Goal: Information Seeking & Learning: Learn about a topic

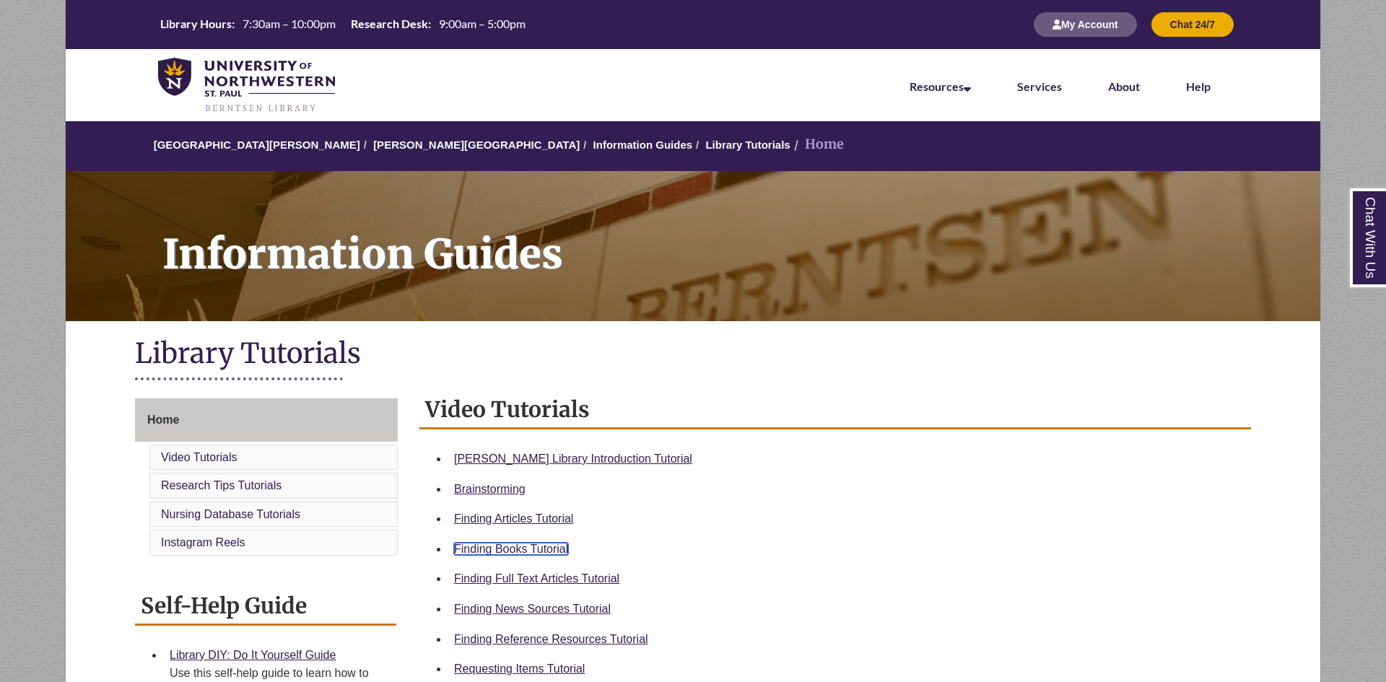
click at [549, 545] on link "Finding Books Tutorial" at bounding box center [511, 549] width 114 height 12
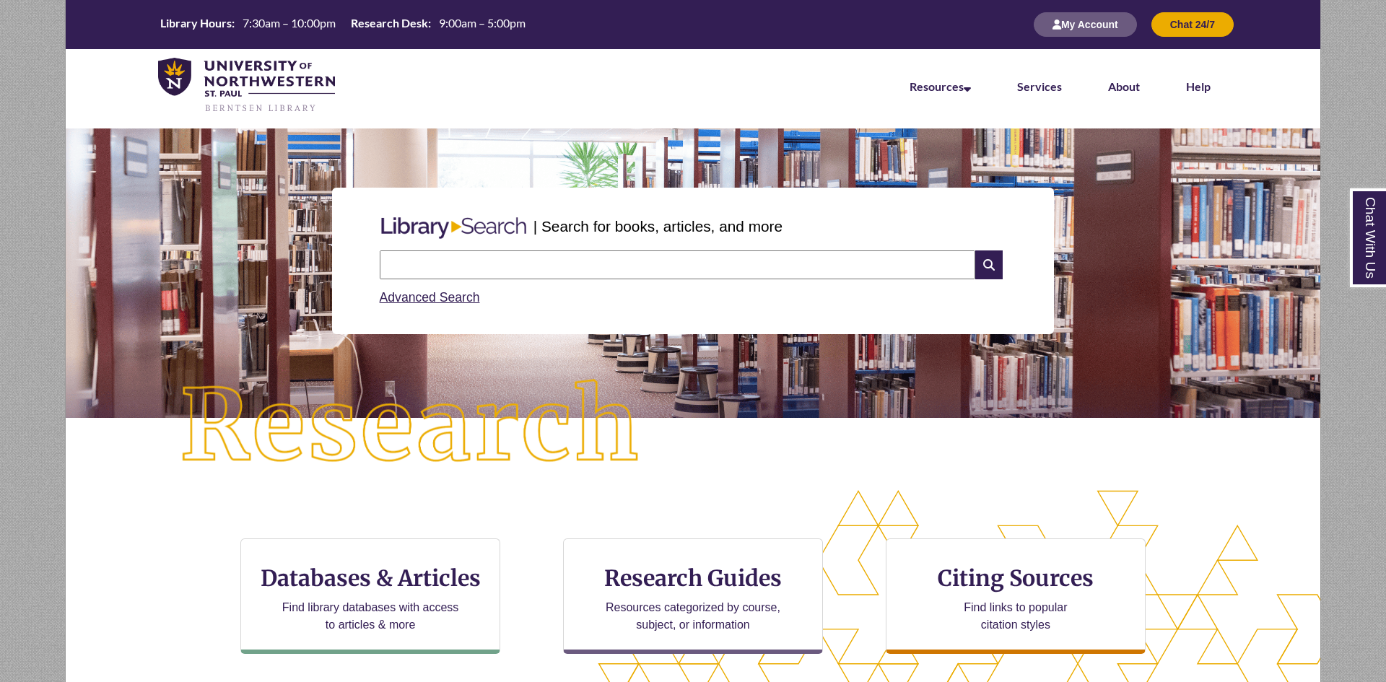
click at [422, 264] on input "text" at bounding box center [678, 264] width 596 height 29
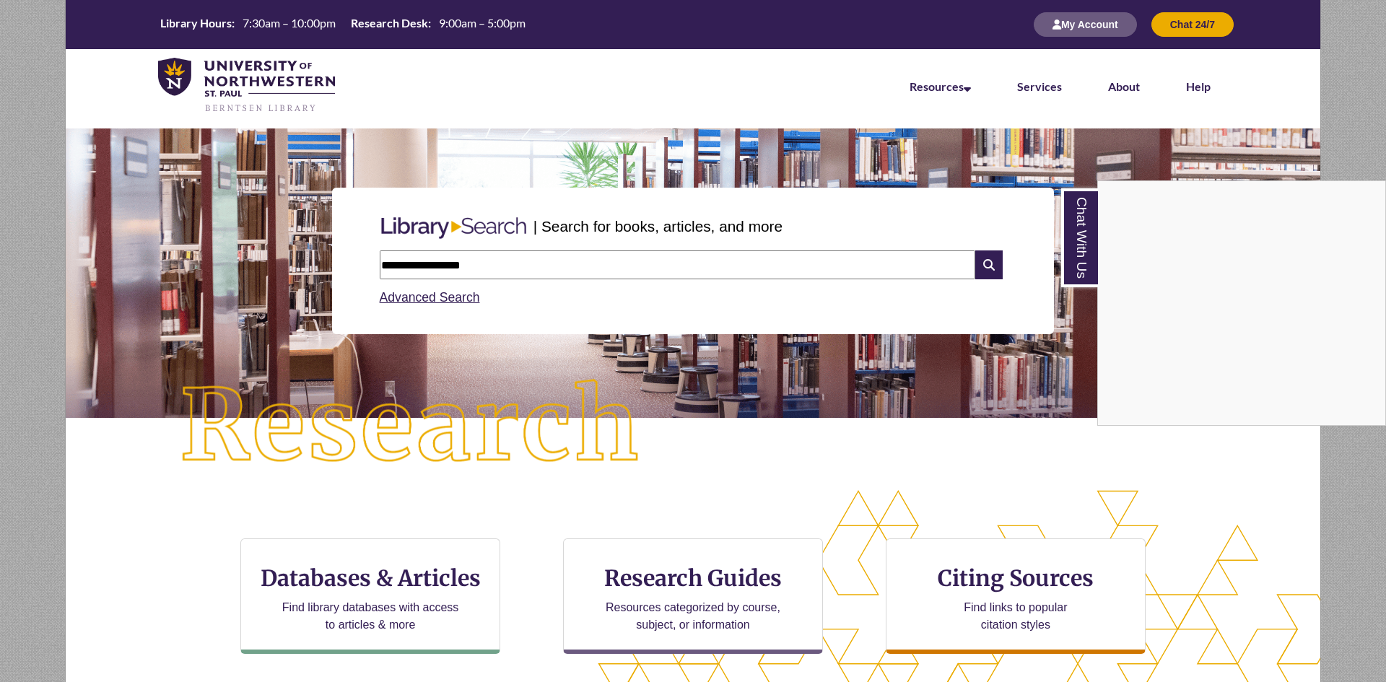
click at [382, 261] on div "Chat With Us" at bounding box center [693, 341] width 1386 height 682
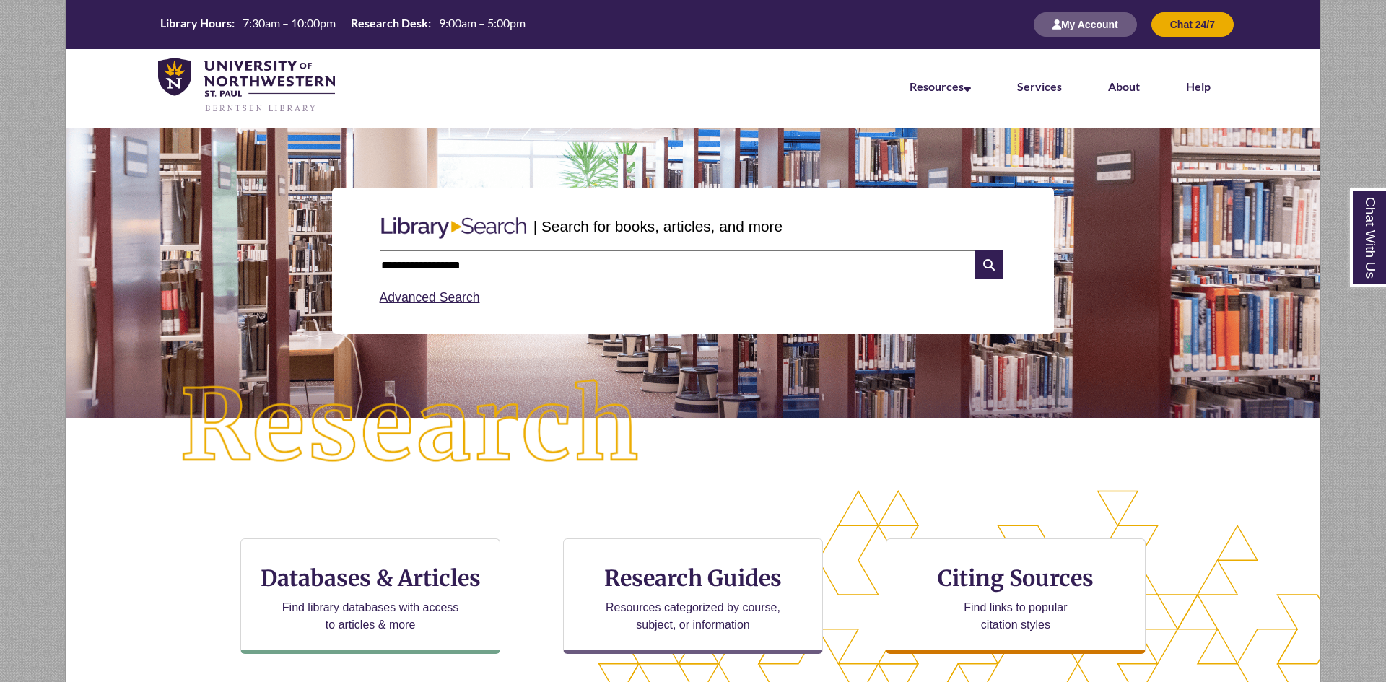
click at [382, 266] on input "**********" at bounding box center [678, 264] width 596 height 29
type input "**********"
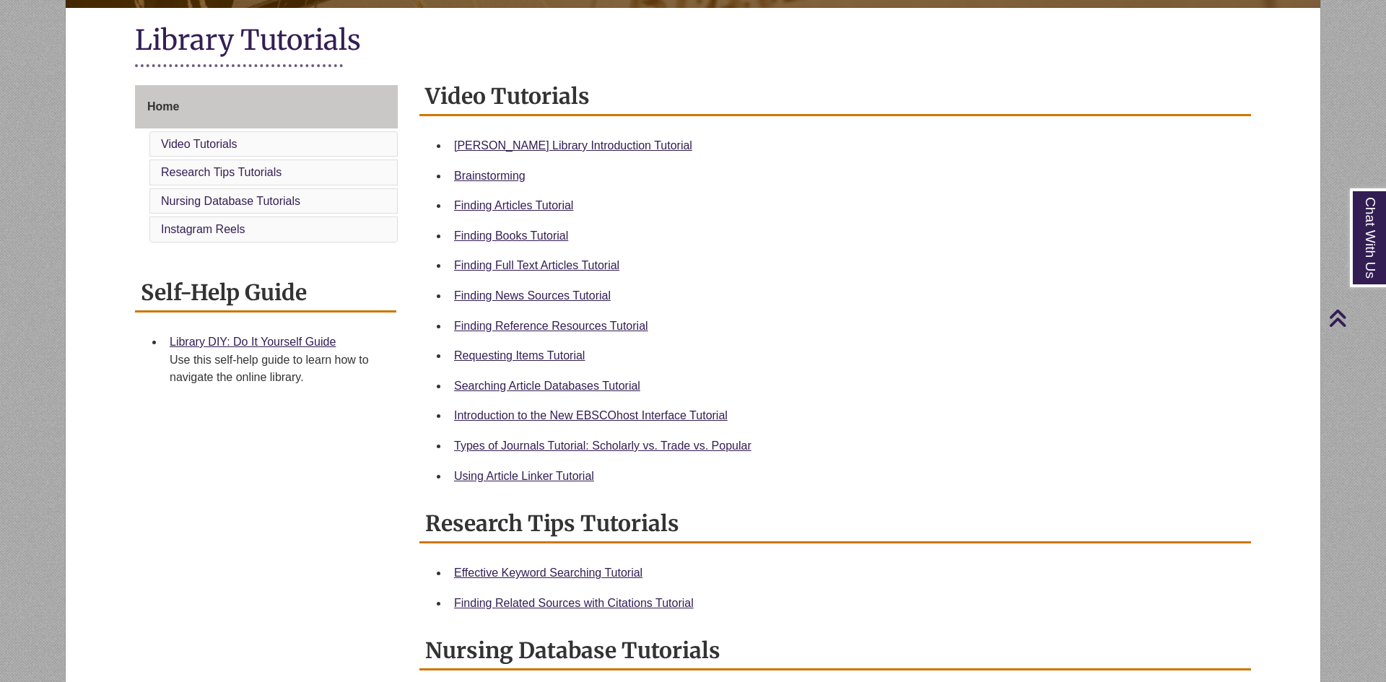
scroll to position [314, 0]
click at [573, 358] on link "Requesting Items Tutorial" at bounding box center [519, 355] width 131 height 12
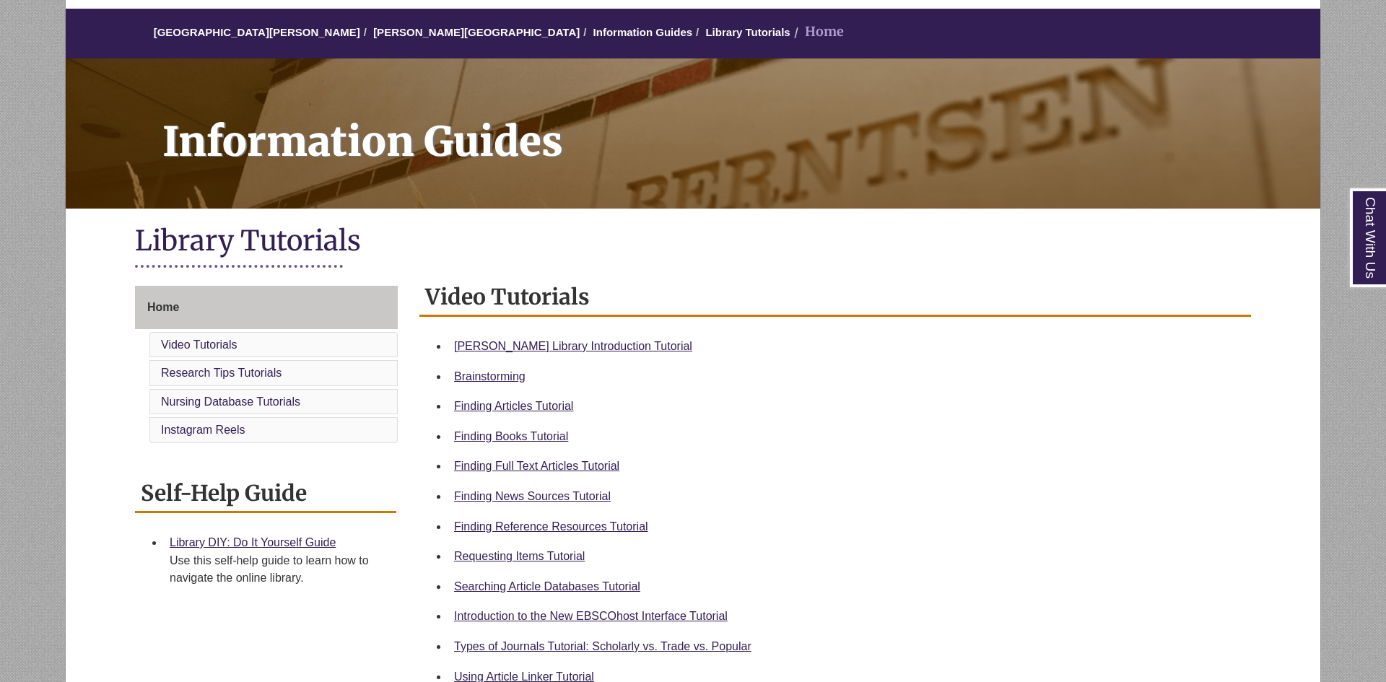
scroll to position [126, 0]
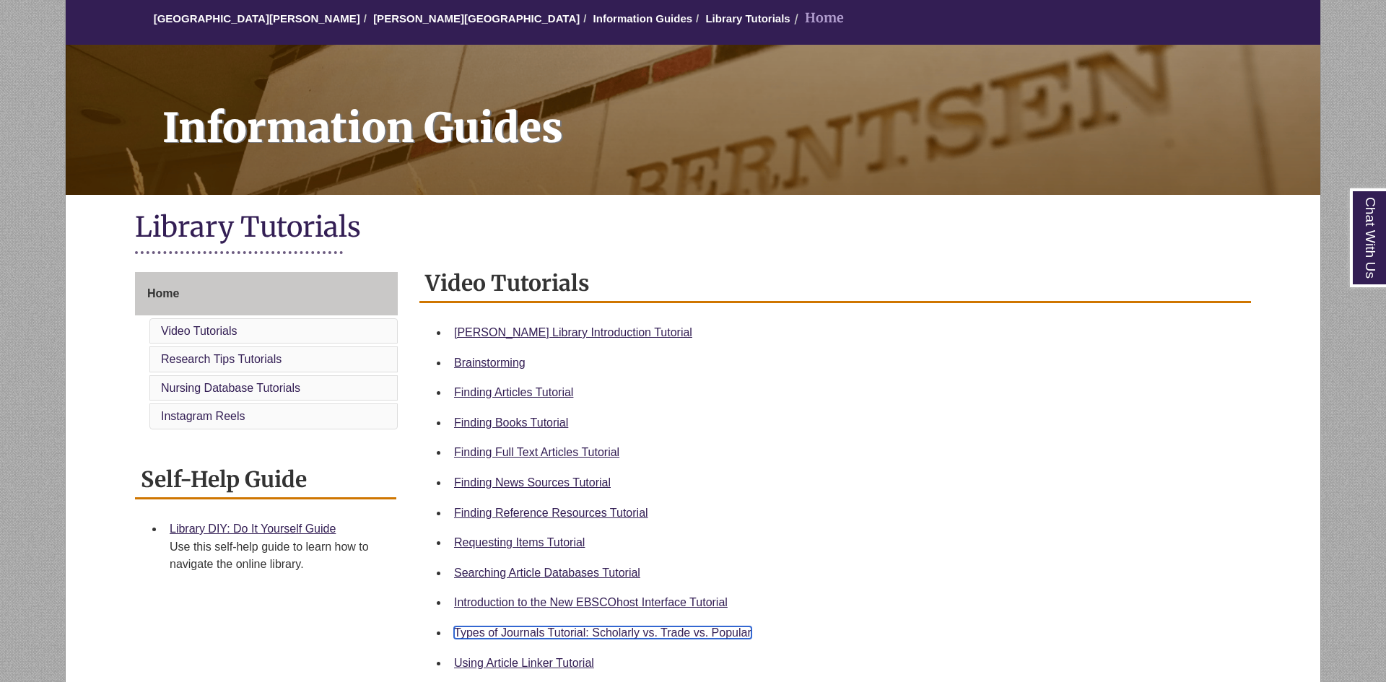
click at [603, 635] on link "Types of Journals Tutorial: Scholarly vs. Trade vs. Popular" at bounding box center [602, 633] width 297 height 12
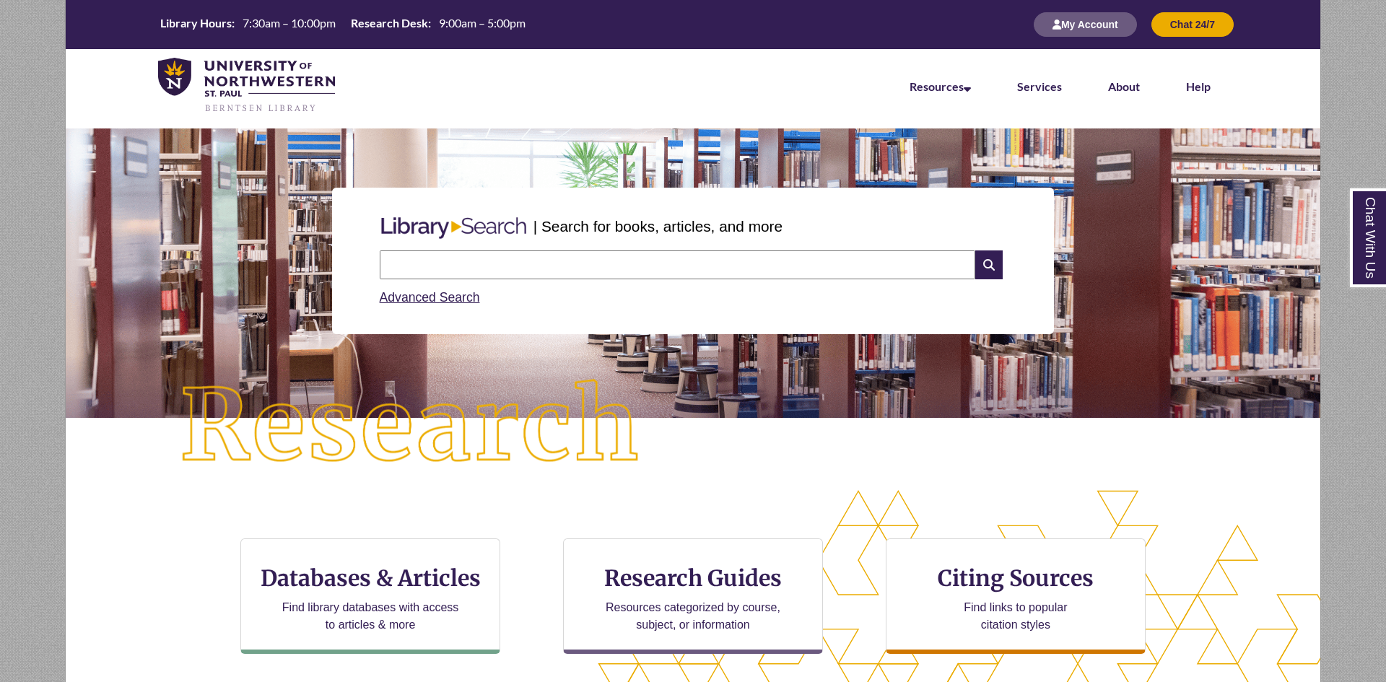
click at [497, 260] on input "text" at bounding box center [678, 264] width 596 height 29
type input "**********"
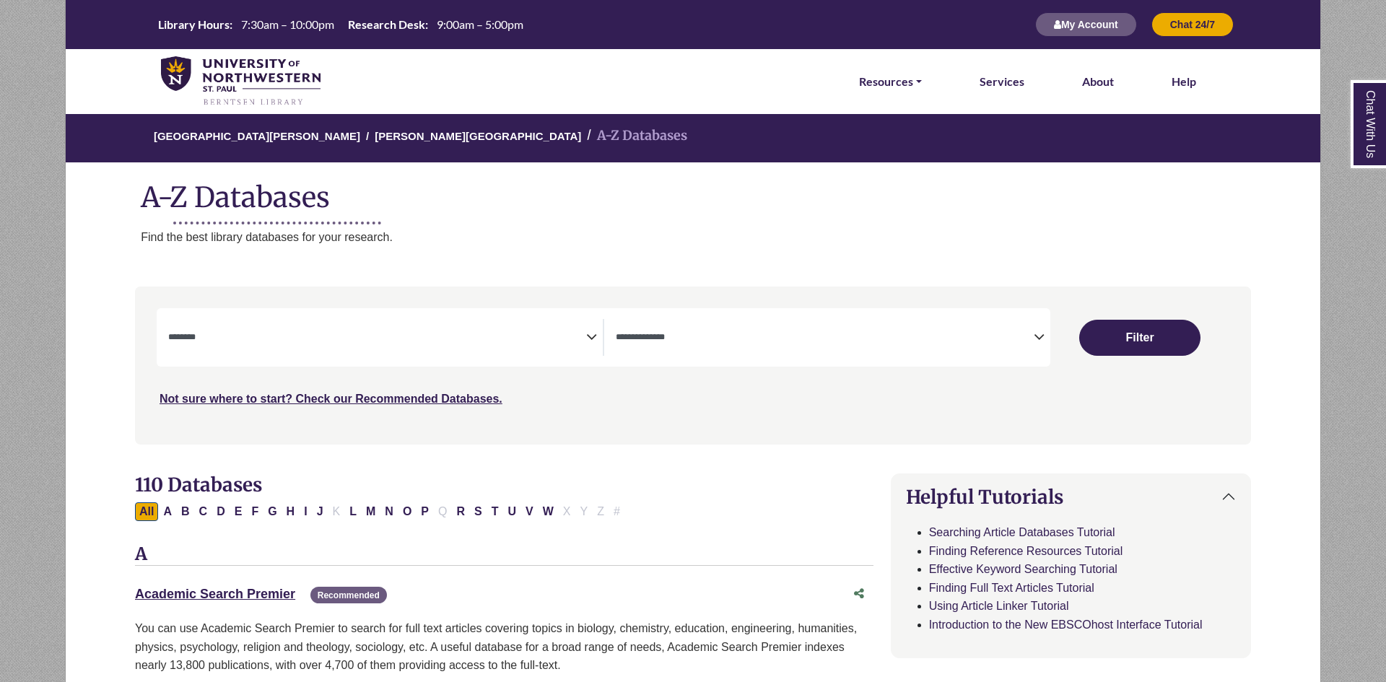
select select "Database Subject Filter"
select select "Database Types Filter"
click at [476, 349] on span "Search filters" at bounding box center [377, 337] width 418 height 37
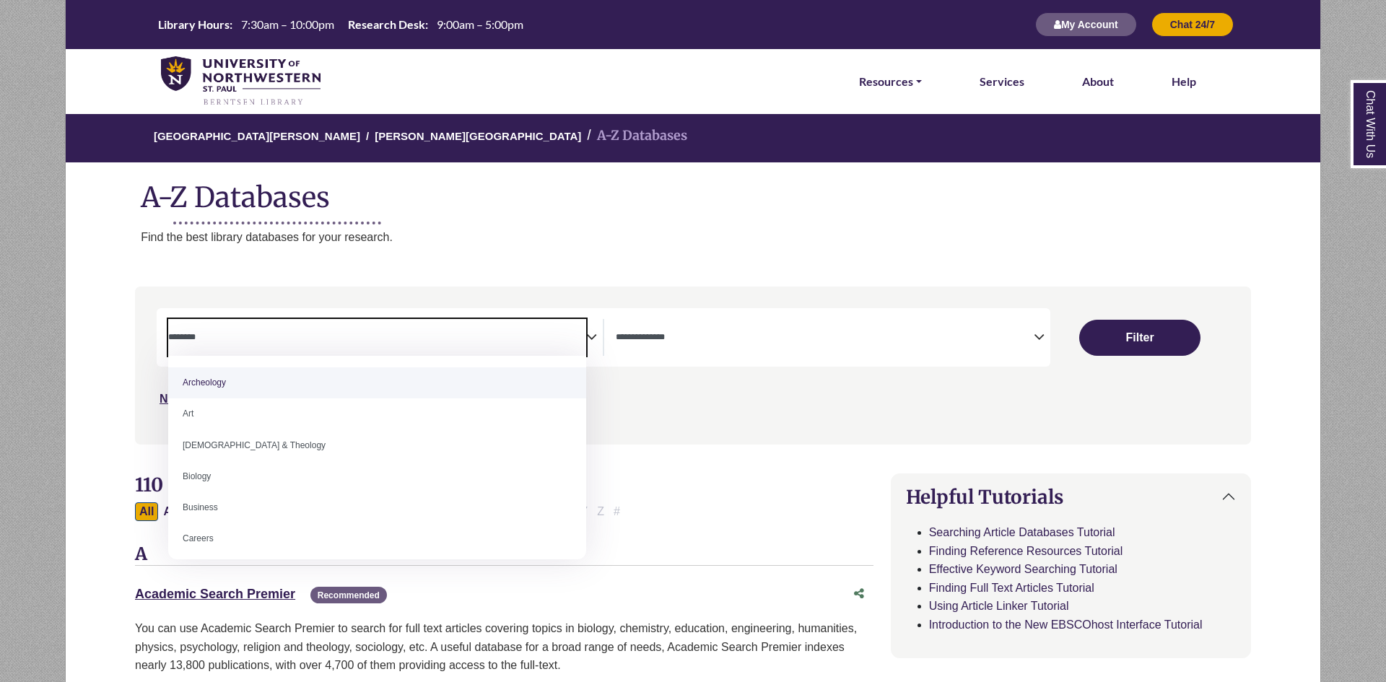
paste textarea "**********"
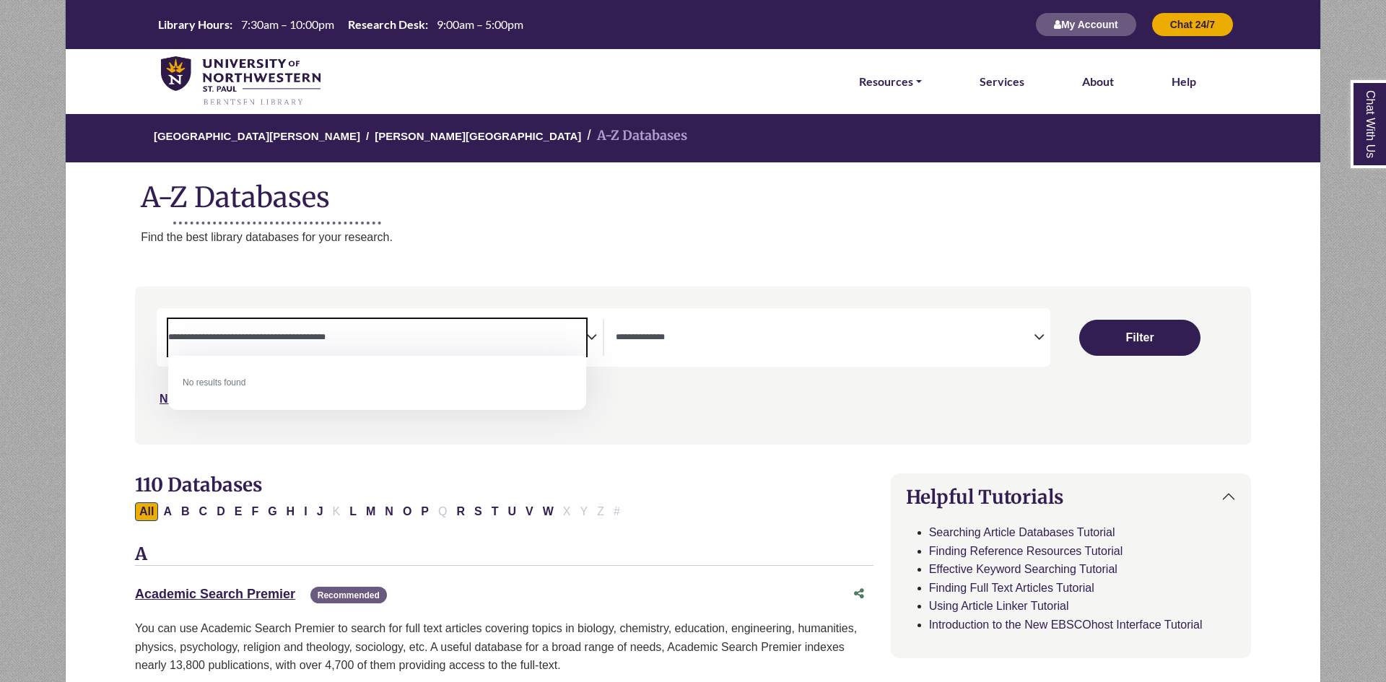
click at [170, 333] on textarea "**********" at bounding box center [377, 339] width 418 height 12
click at [177, 336] on textarea "**********" at bounding box center [377, 339] width 418 height 12
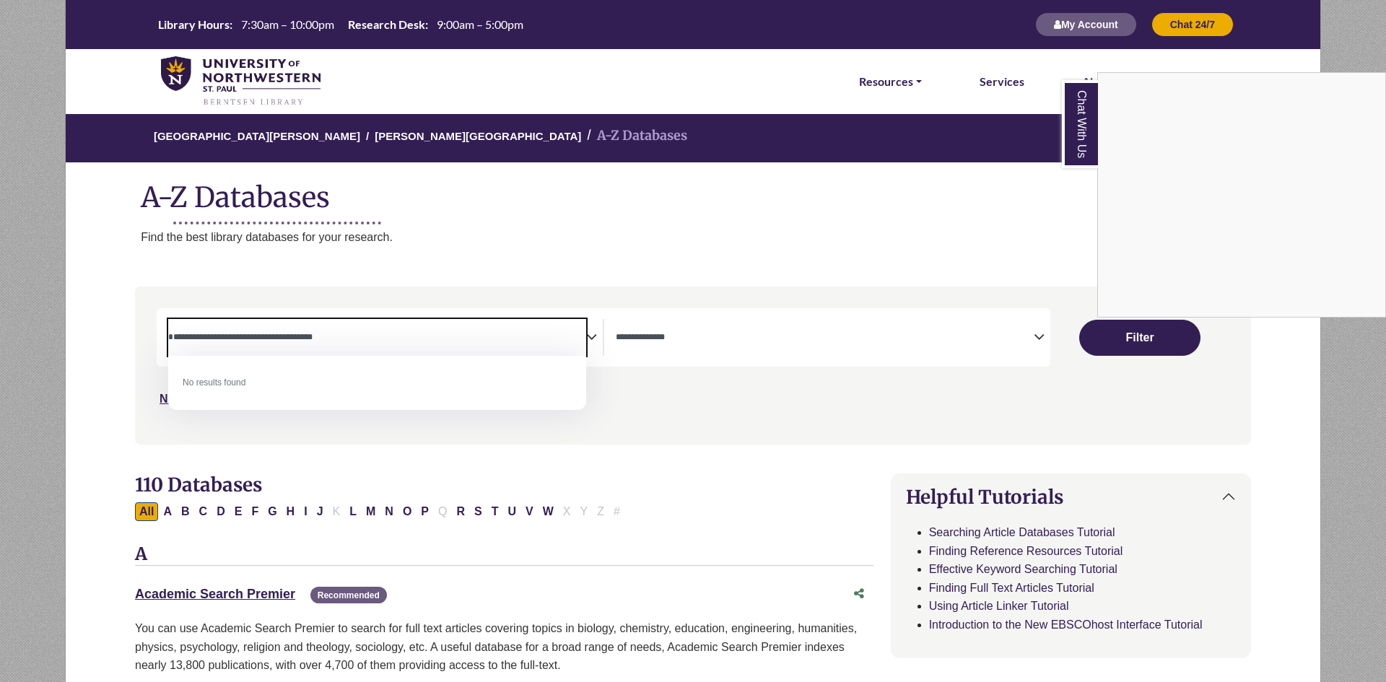
type textarea "**********"
click at [478, 511] on div "Chat With Us" at bounding box center [693, 341] width 1386 height 682
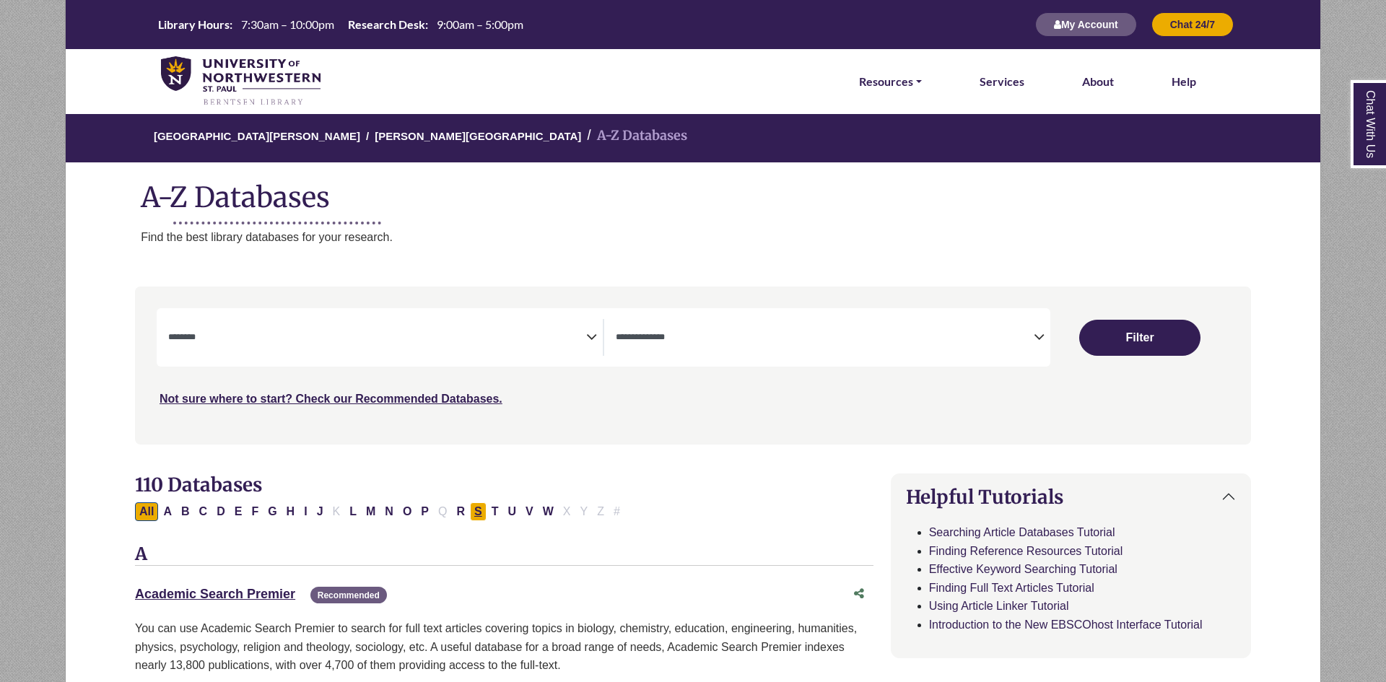
click at [473, 513] on button "S" at bounding box center [478, 511] width 17 height 19
select select "Database Subject Filter"
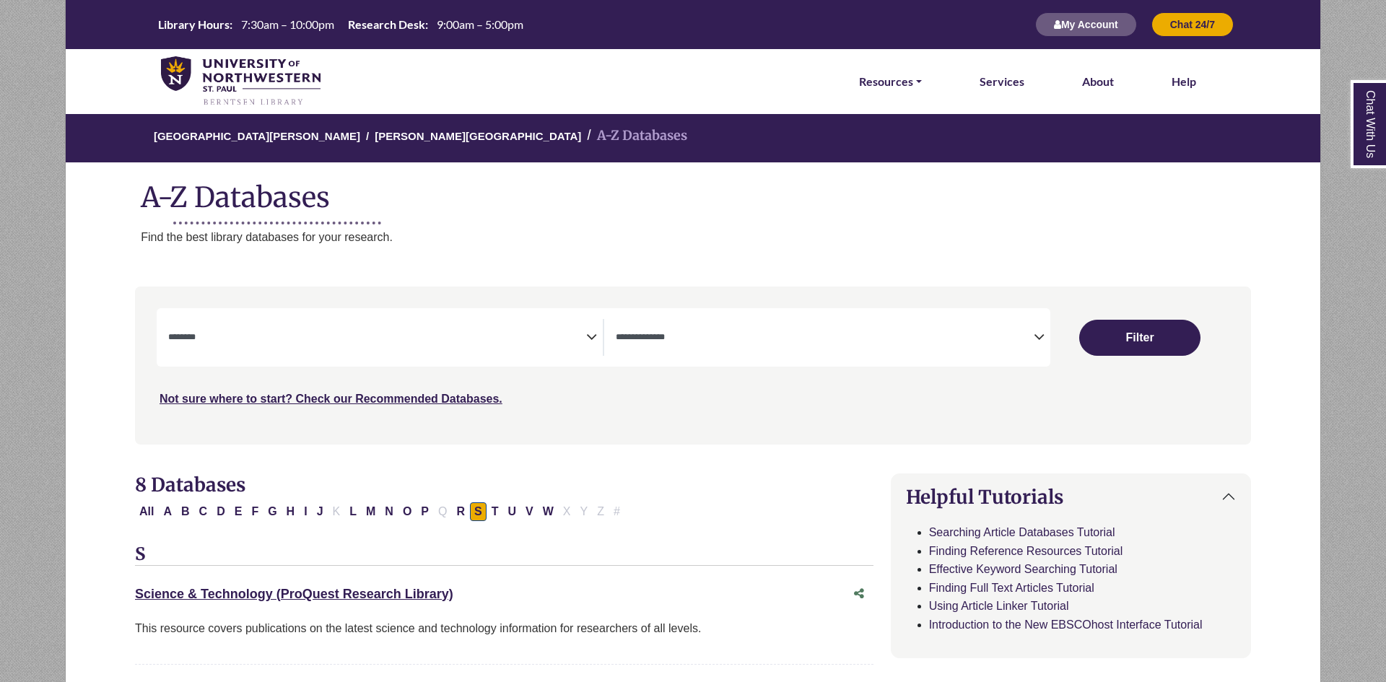
click at [884, 324] on span "Search filters" at bounding box center [825, 337] width 418 height 37
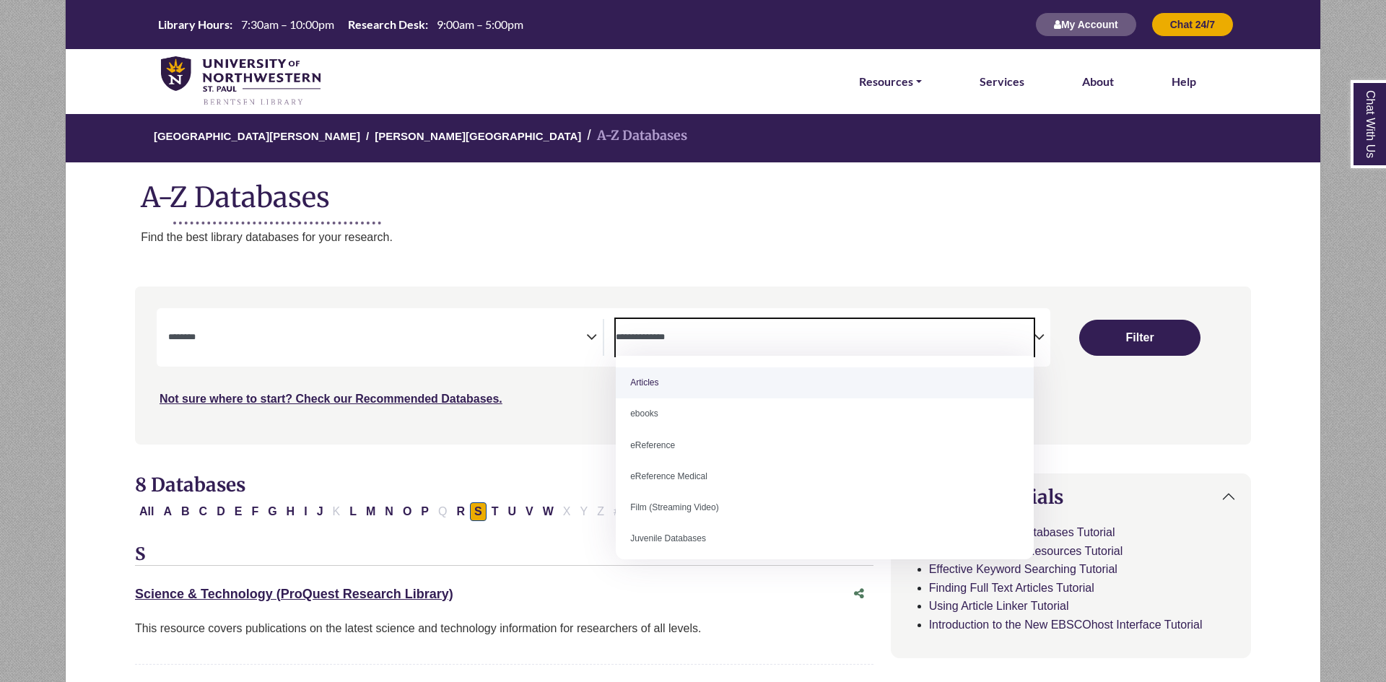
select select "*****"
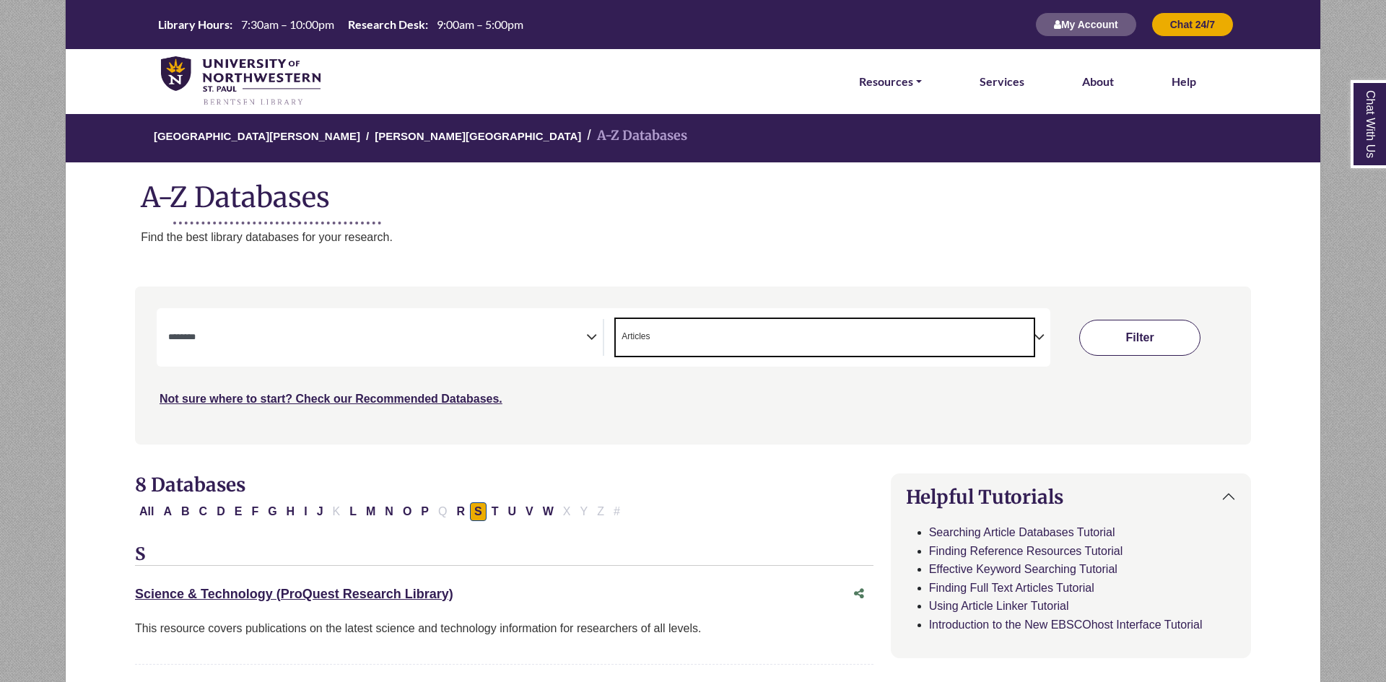
click at [1117, 329] on button "Filter" at bounding box center [1139, 338] width 121 height 36
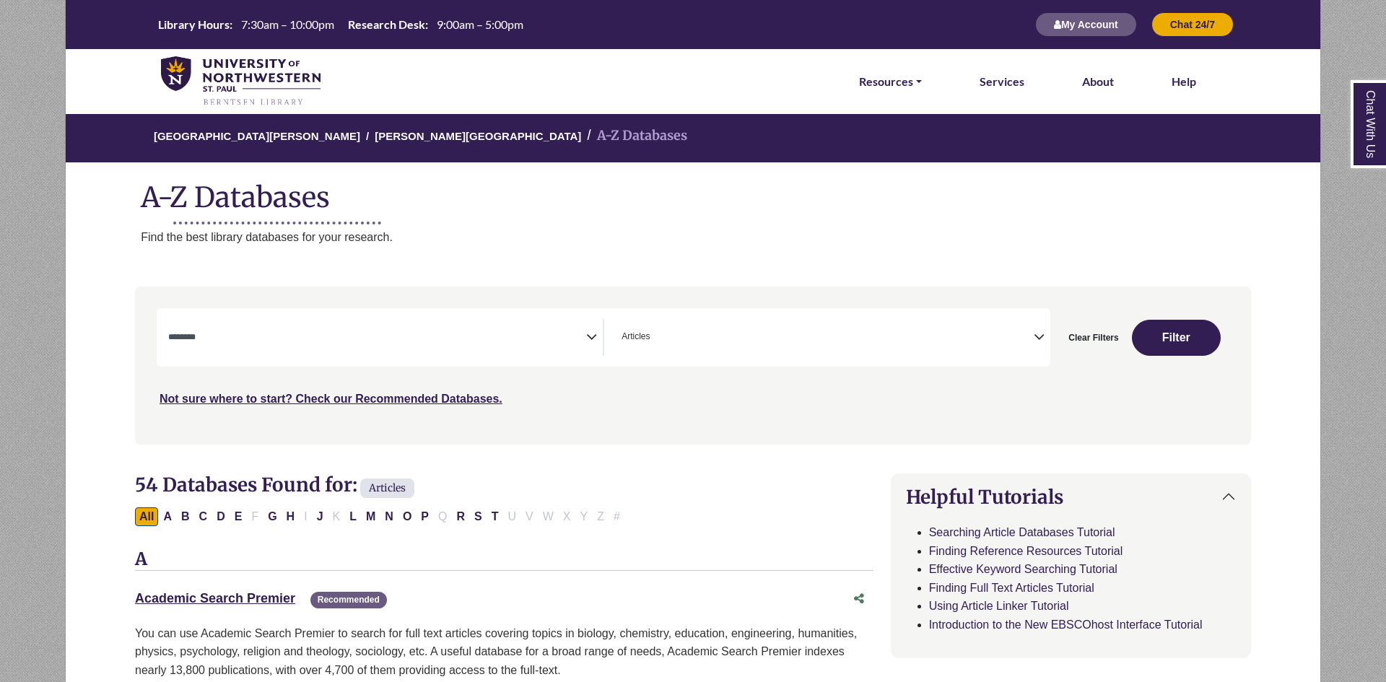
click at [350, 335] on textarea "Search" at bounding box center [377, 339] width 418 height 12
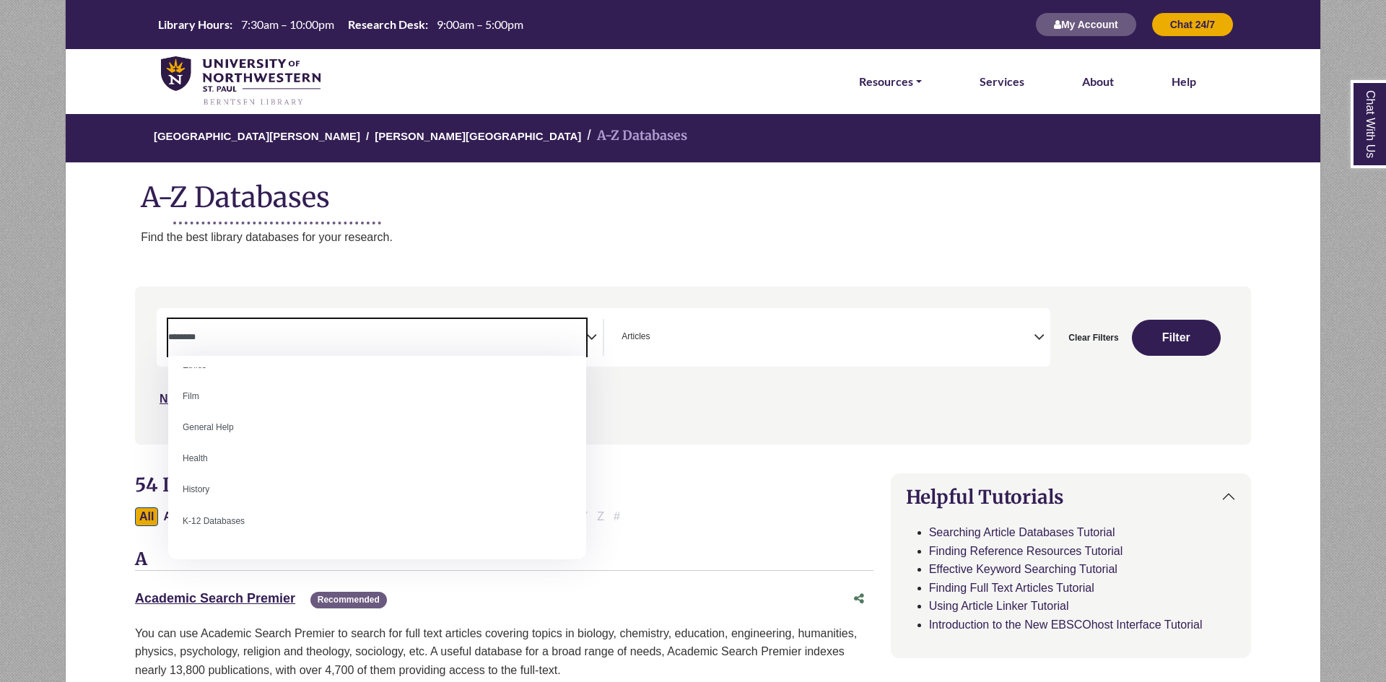
scroll to position [581, 0]
select select "*****"
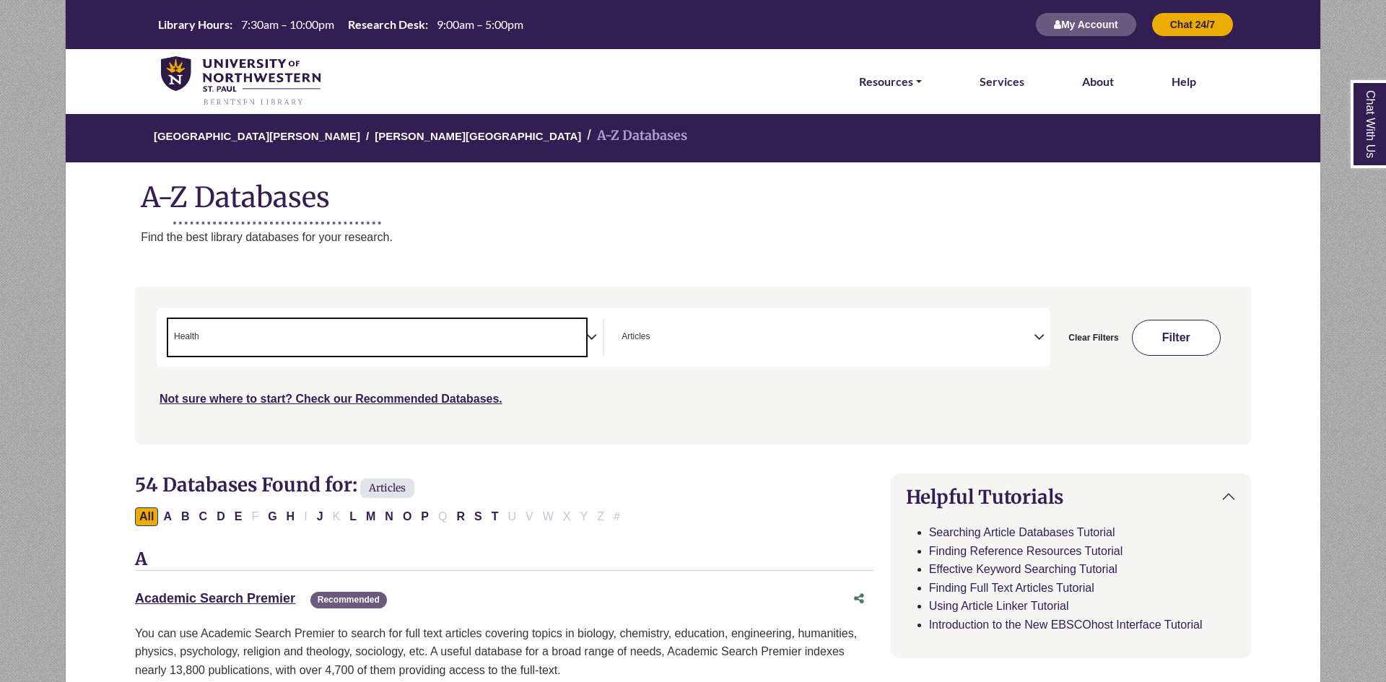
click at [1173, 336] on button "Filter" at bounding box center [1177, 338] width 90 height 36
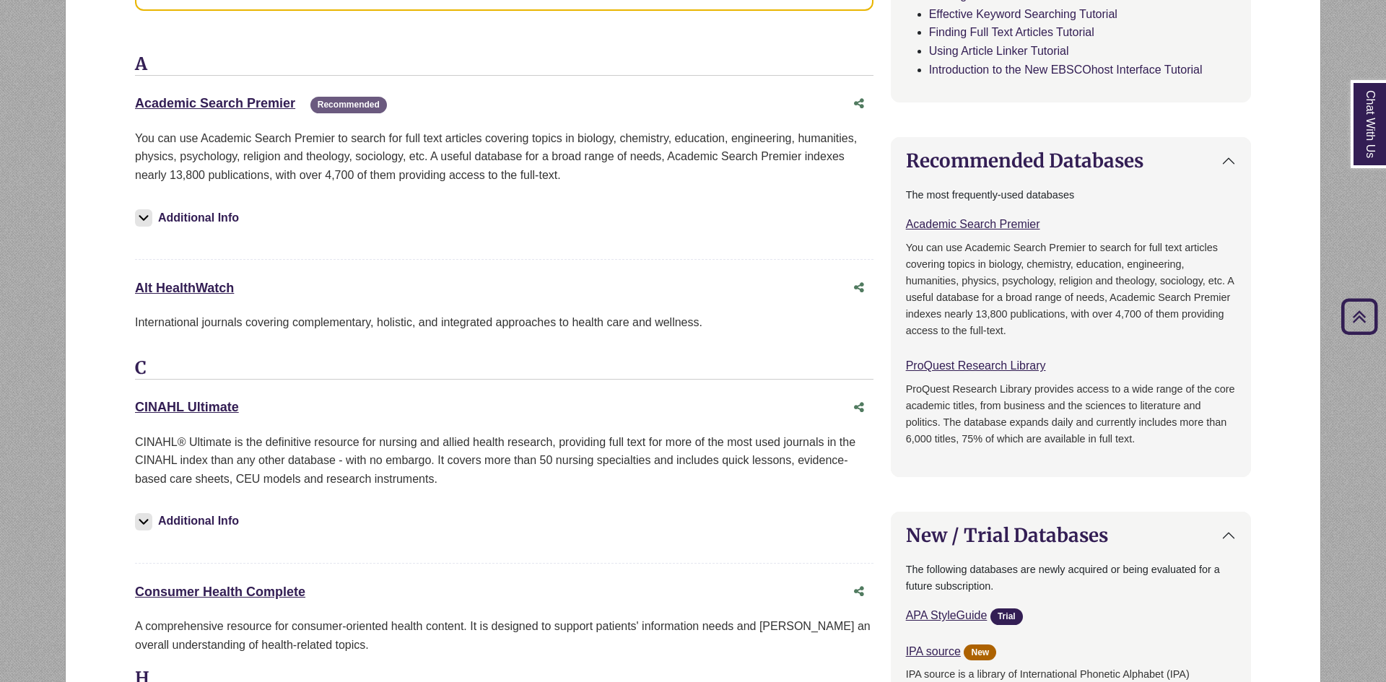
scroll to position [824, 0]
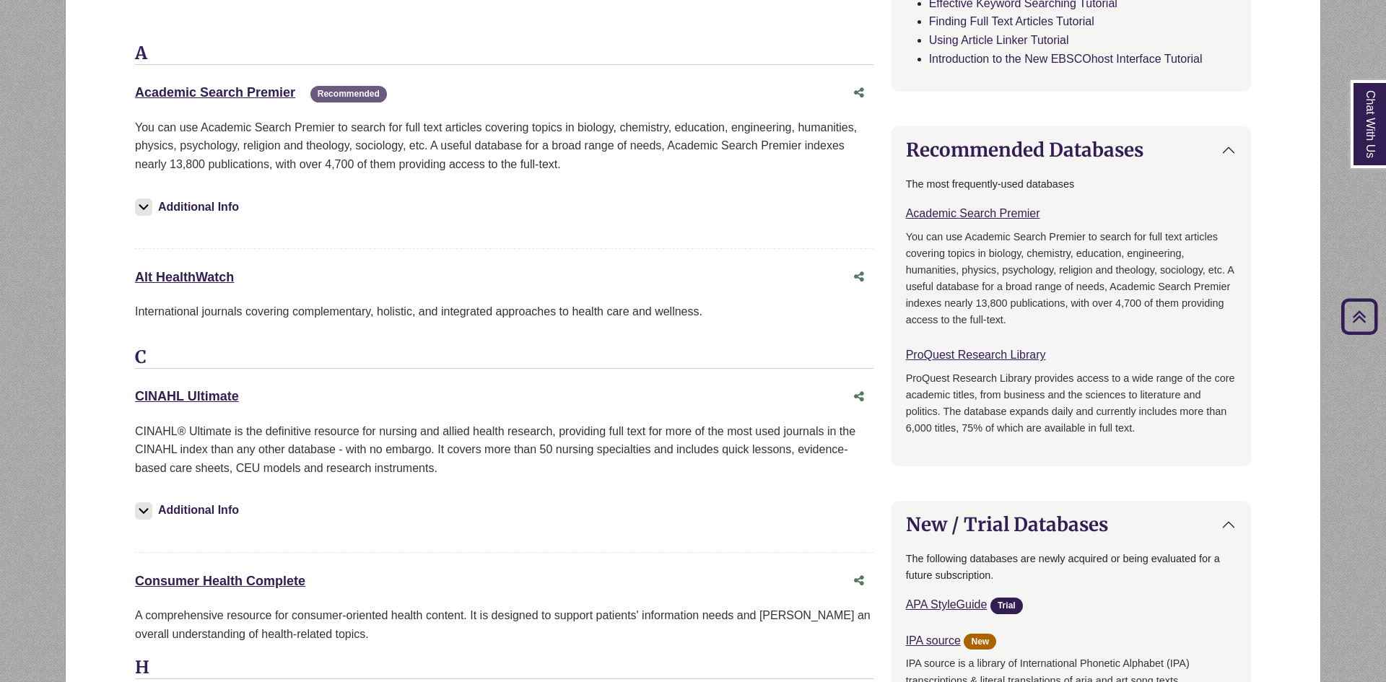
click at [243, 394] on div at bounding box center [245, 397] width 12 height 12
copy div "CINAHL Ultimate This link opens in a new window"
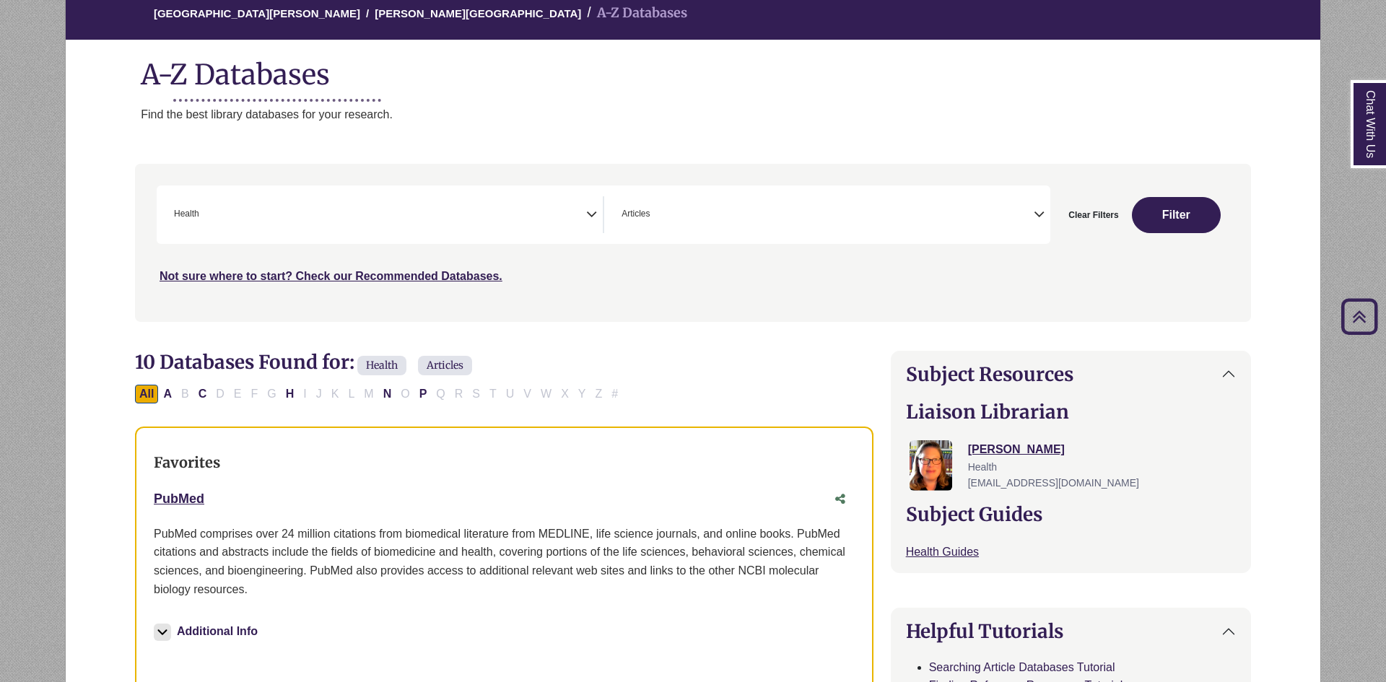
scroll to position [104, 0]
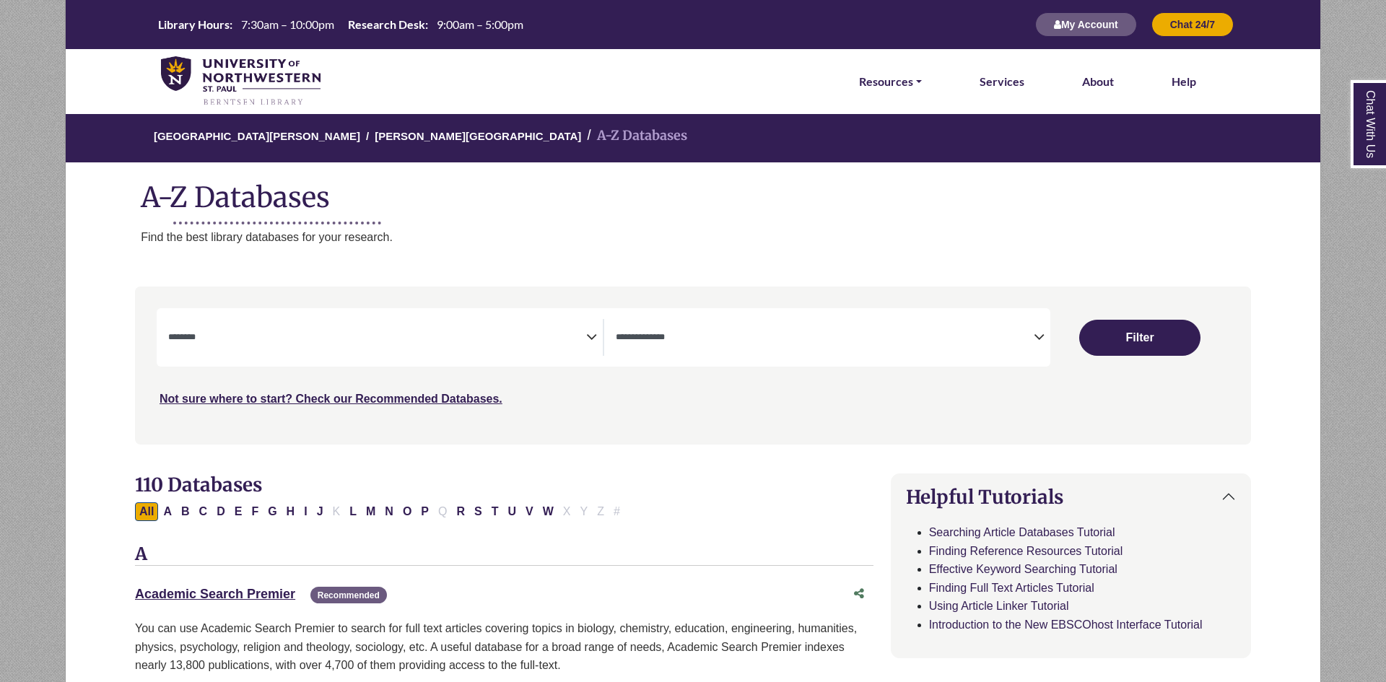
select select "Database Subject Filter"
select select "Database Types Filter"
click at [503, 336] on textarea "Search" at bounding box center [377, 339] width 418 height 12
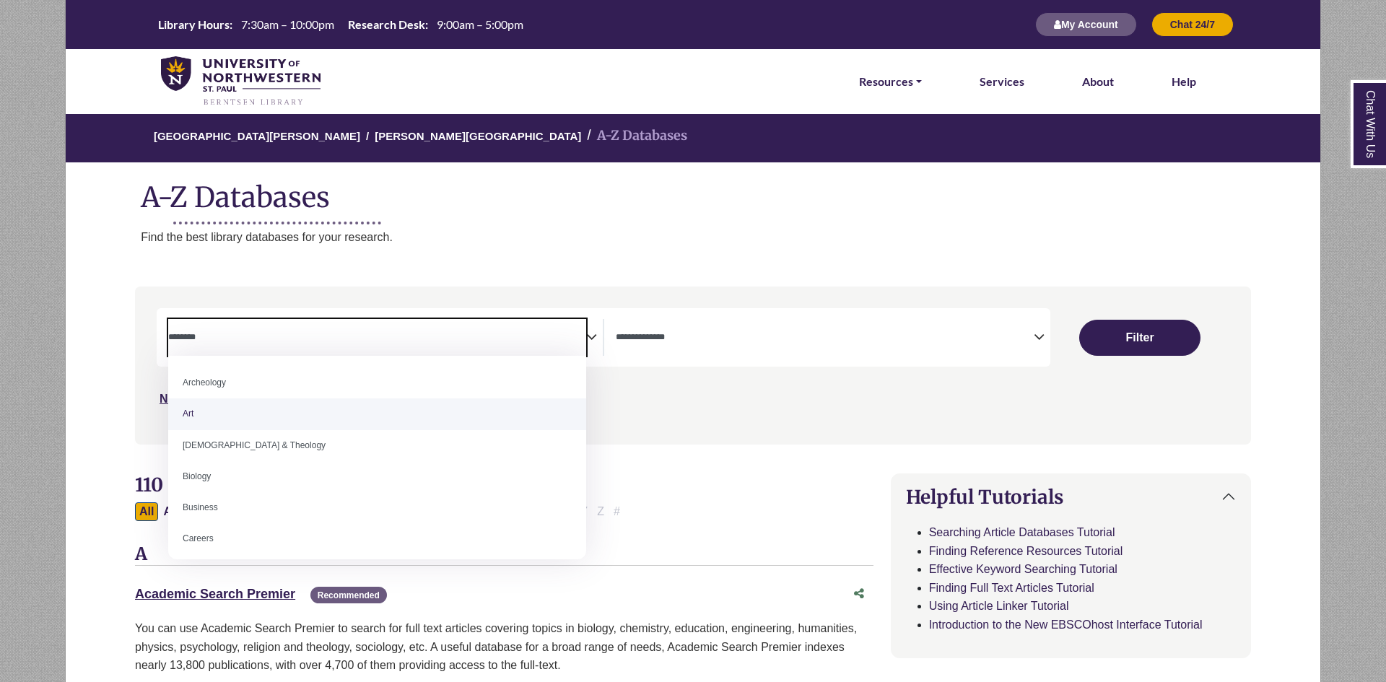
click at [531, 330] on span "Search filters" at bounding box center [377, 335] width 418 height 12
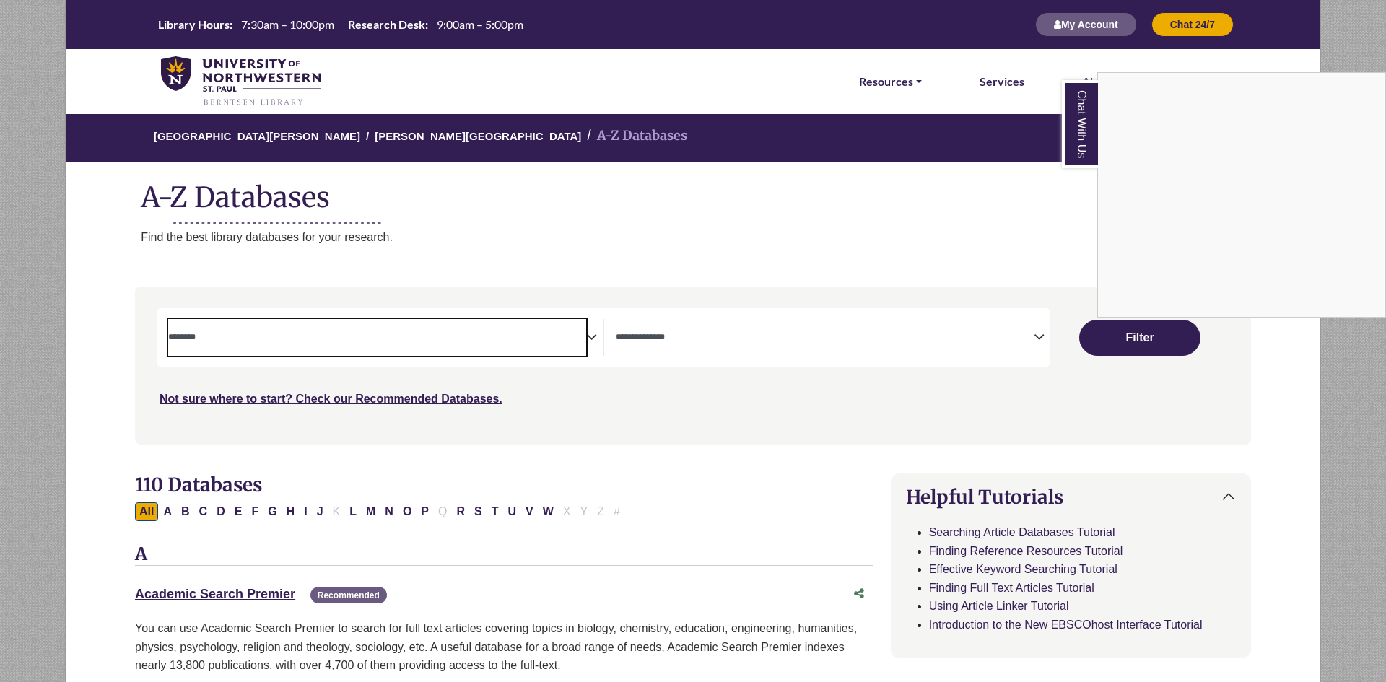
click at [801, 202] on div "Chat With Us" at bounding box center [693, 341] width 1386 height 682
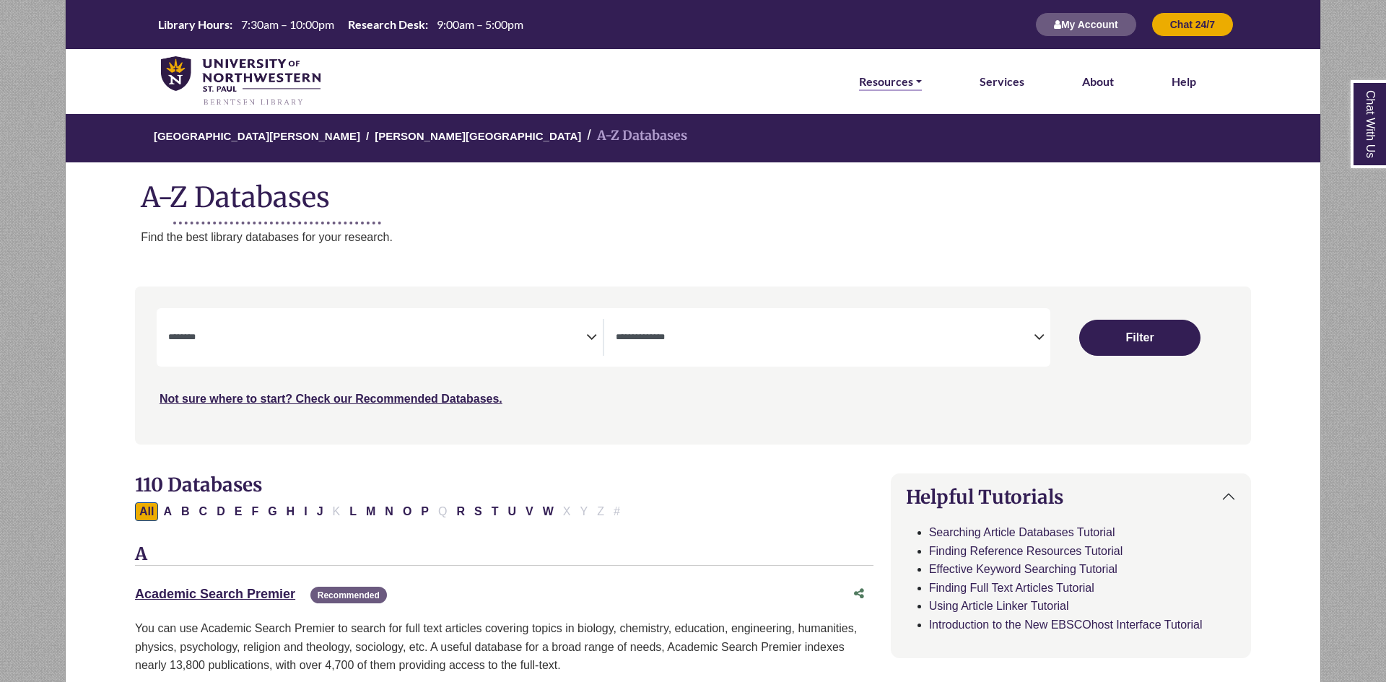
click at [899, 75] on link "Resources" at bounding box center [890, 81] width 63 height 19
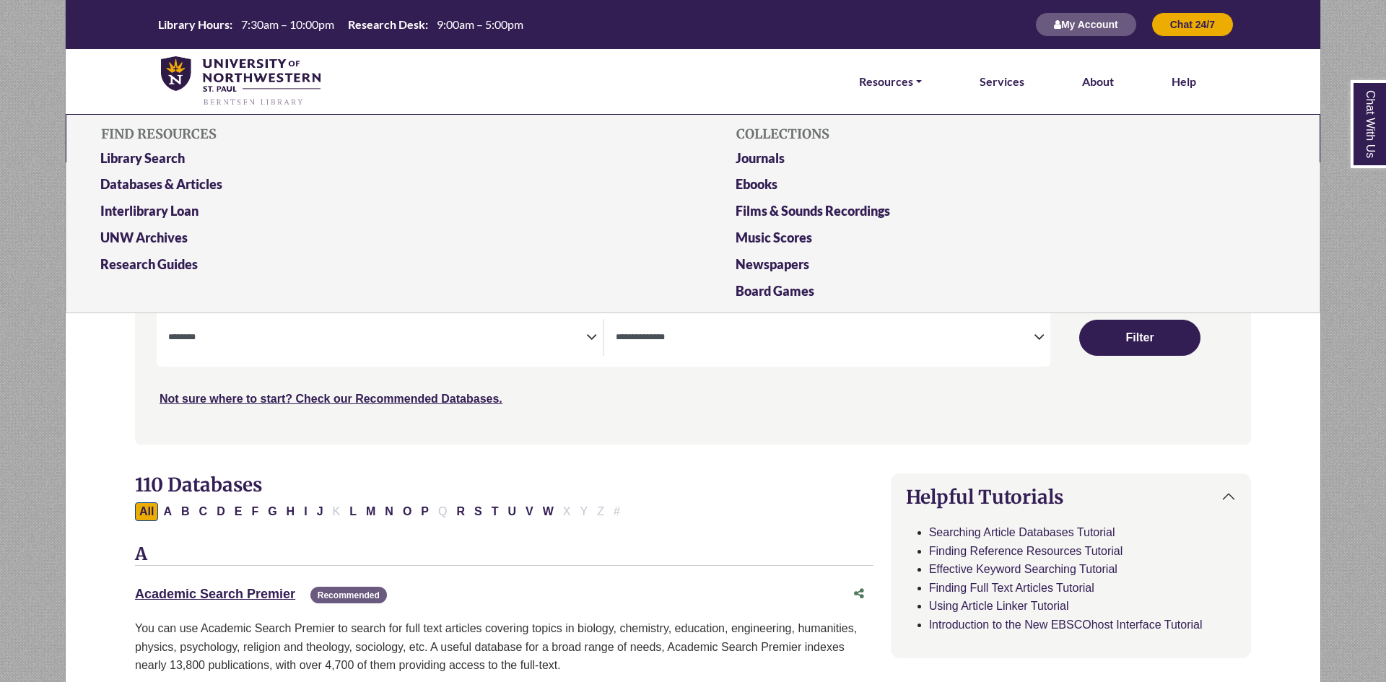
click at [665, 474] on h2 "110 Databases" at bounding box center [504, 485] width 738 height 22
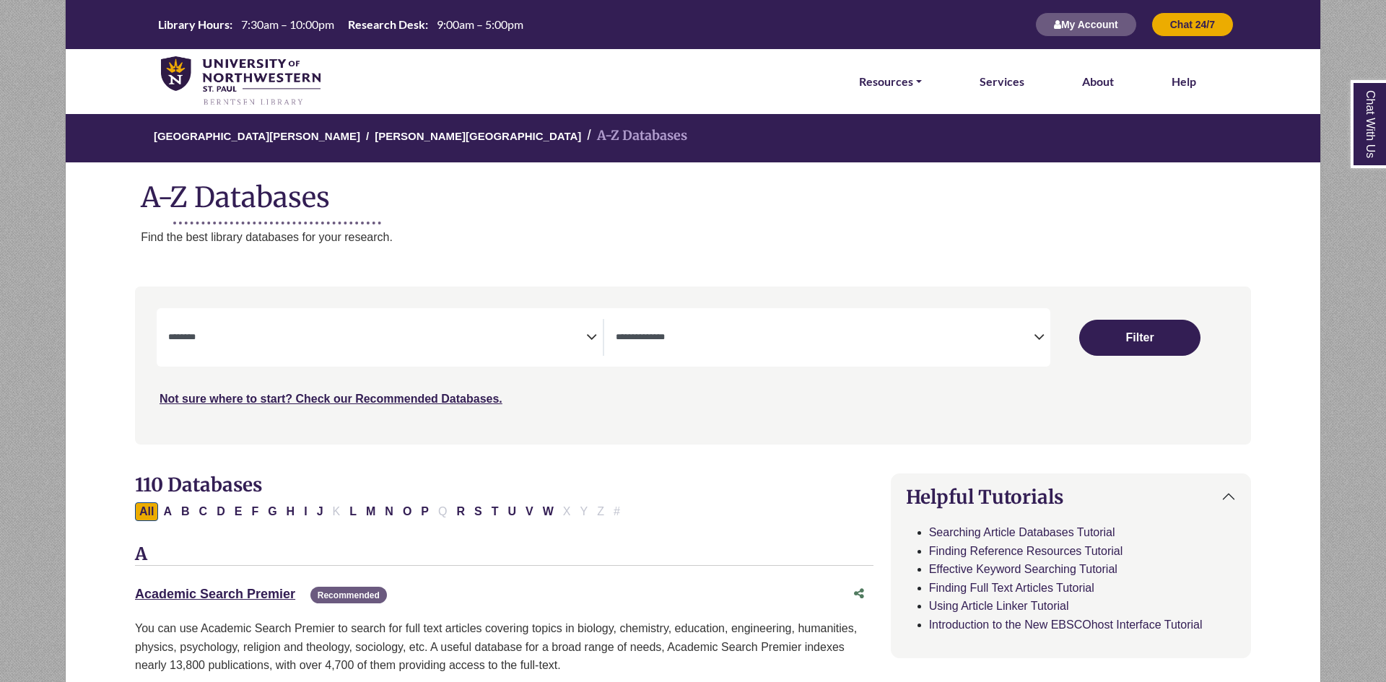
click at [484, 314] on div "**********" at bounding box center [604, 337] width 894 height 58
click at [540, 333] on textarea "Search" at bounding box center [377, 339] width 418 height 12
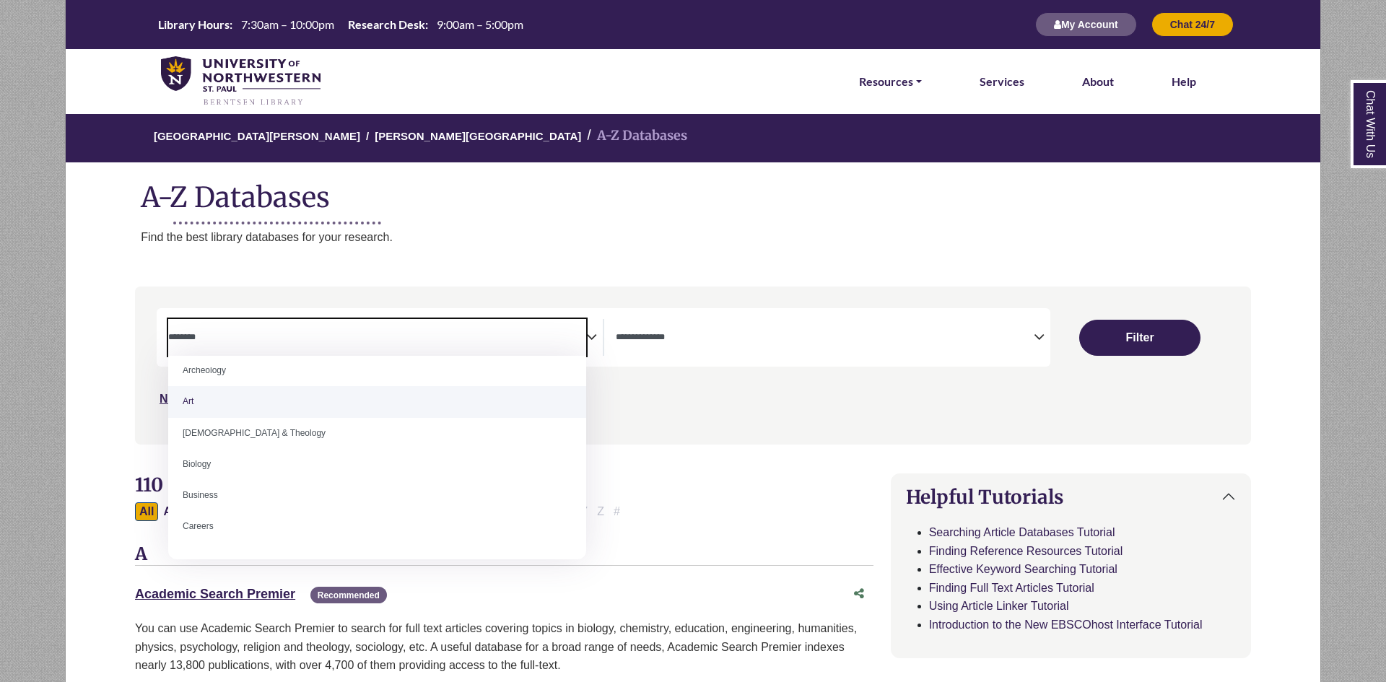
scroll to position [10, 0]
click at [680, 326] on span "Search filters" at bounding box center [825, 337] width 418 height 37
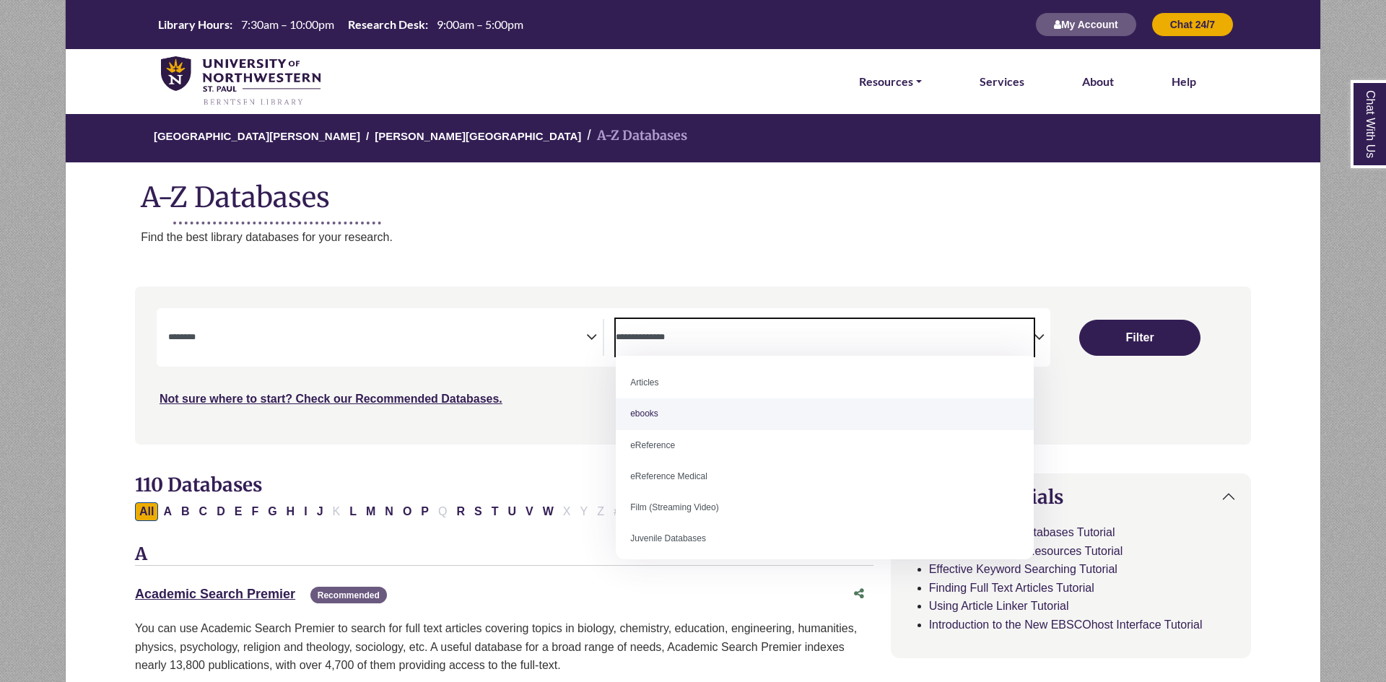
click at [476, 329] on span "Search filters" at bounding box center [377, 335] width 418 height 12
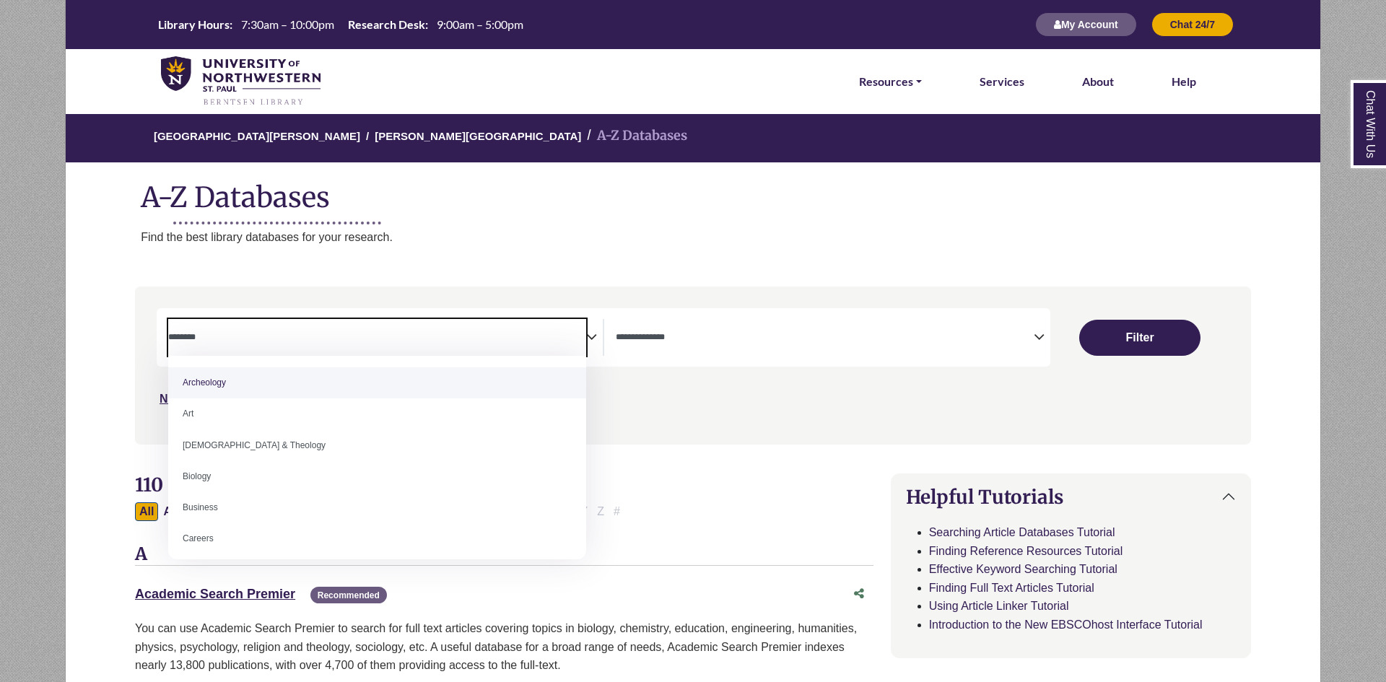
click at [476, 329] on span "Search filters" at bounding box center [377, 335] width 418 height 12
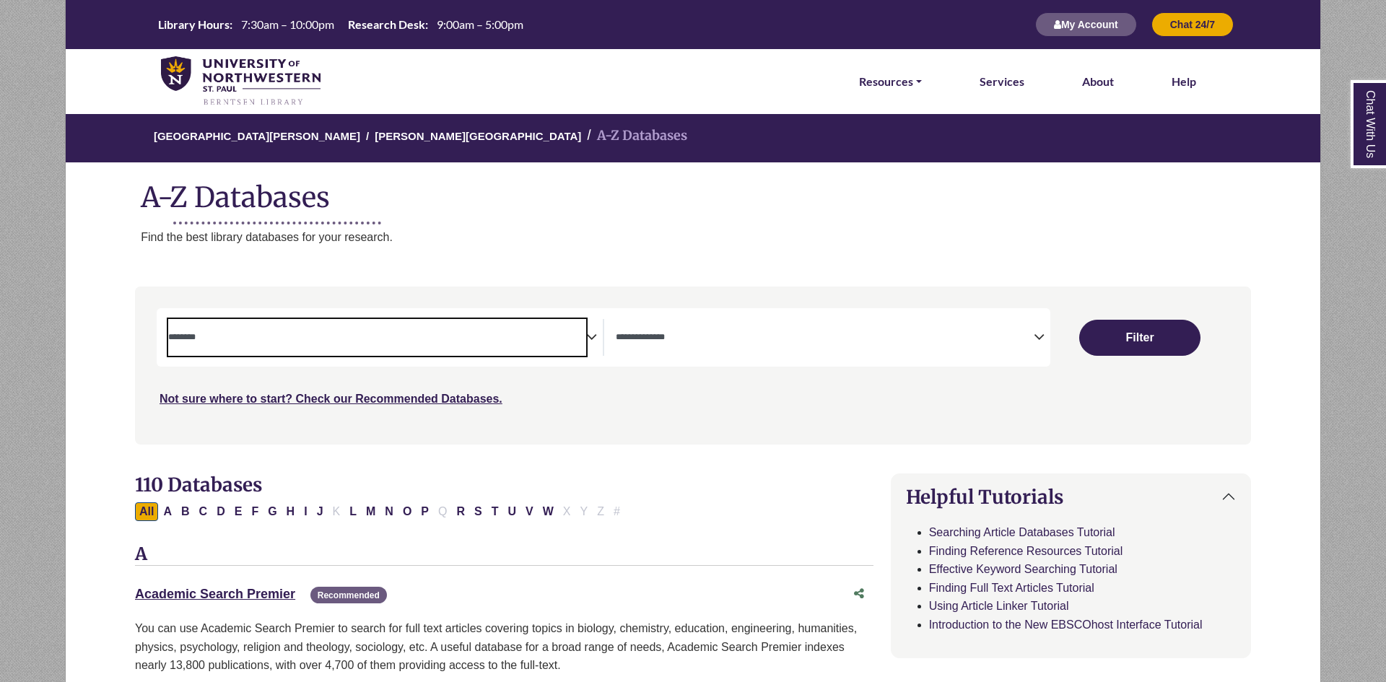
click at [476, 329] on span "Search filters" at bounding box center [377, 335] width 418 height 12
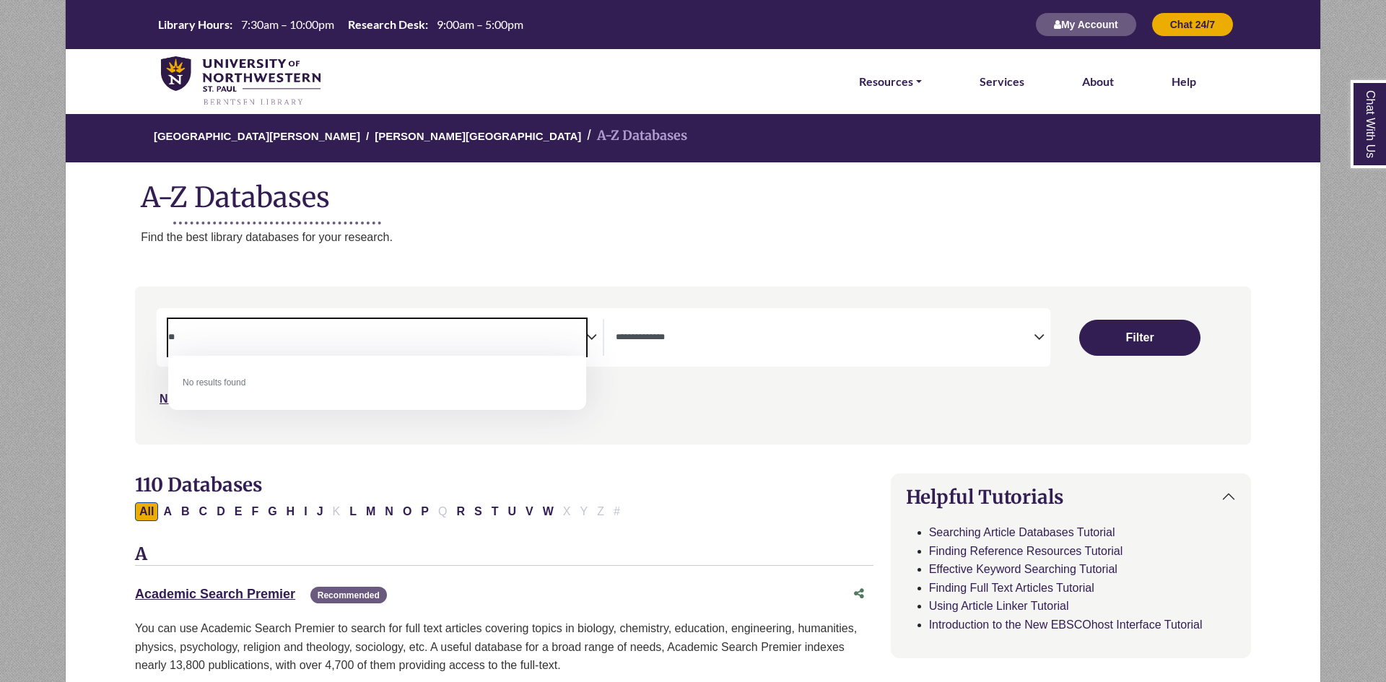
type textarea "*"
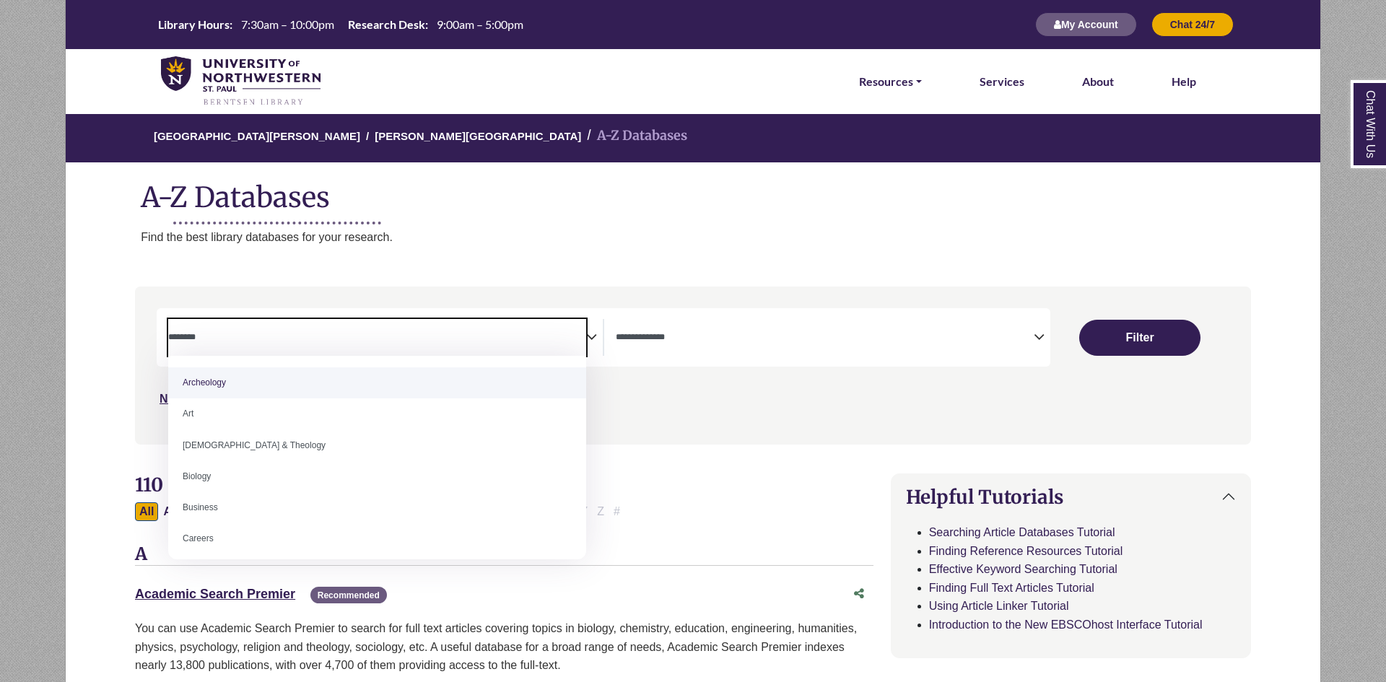
click at [530, 236] on p "Find the best library databases for your research." at bounding box center [731, 237] width 1180 height 19
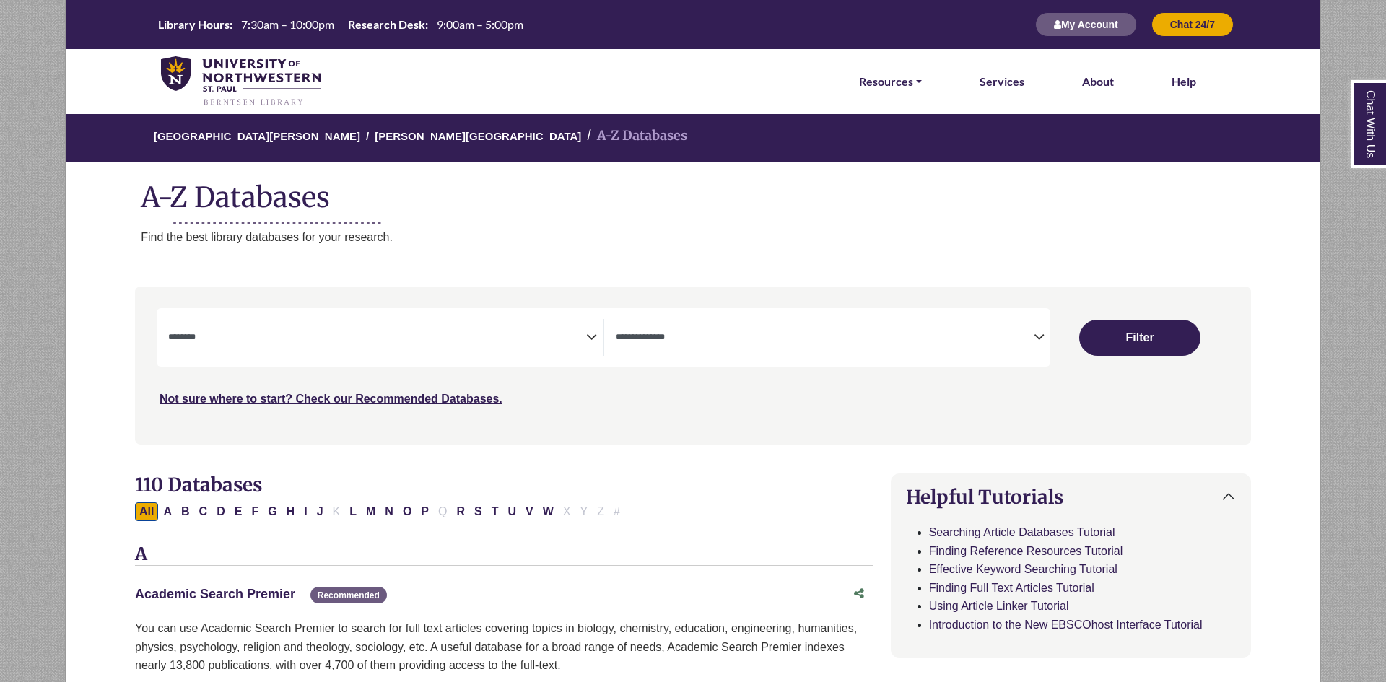
click at [269, 590] on link "Academic Search Premier This link opens in a new window" at bounding box center [215, 594] width 160 height 14
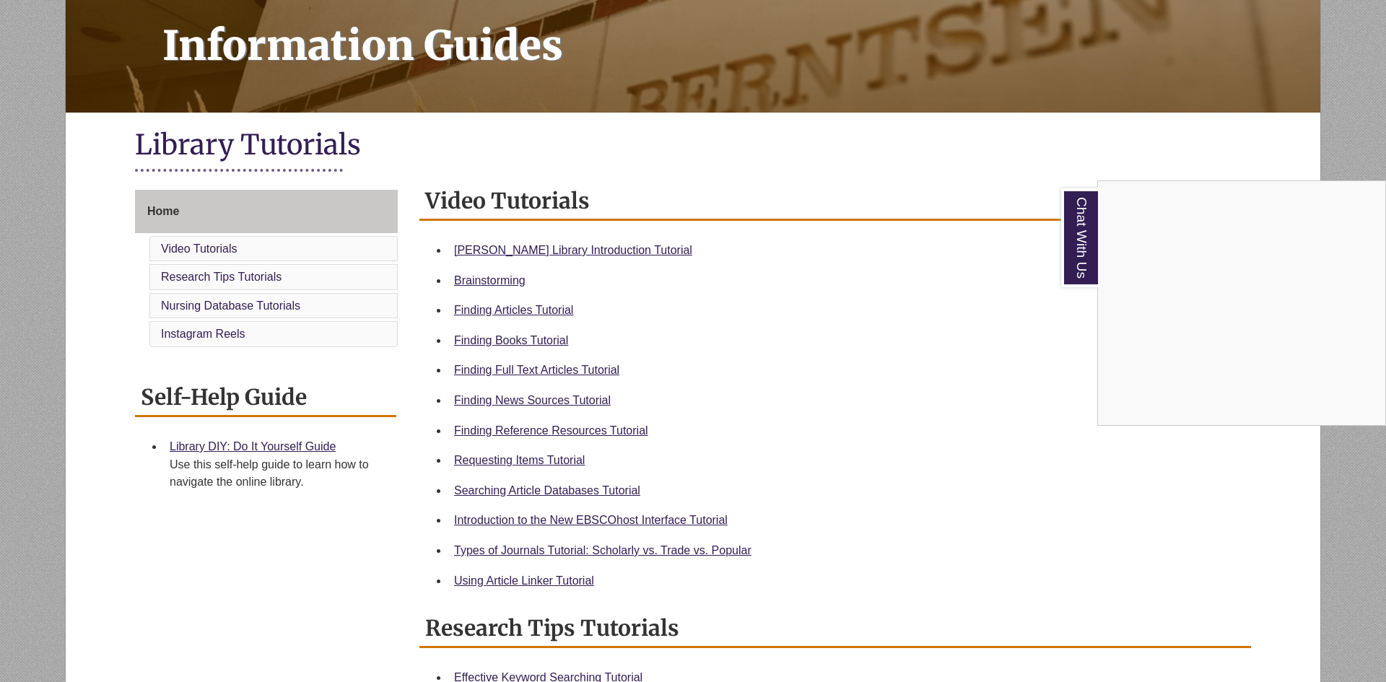
scroll to position [212, 0]
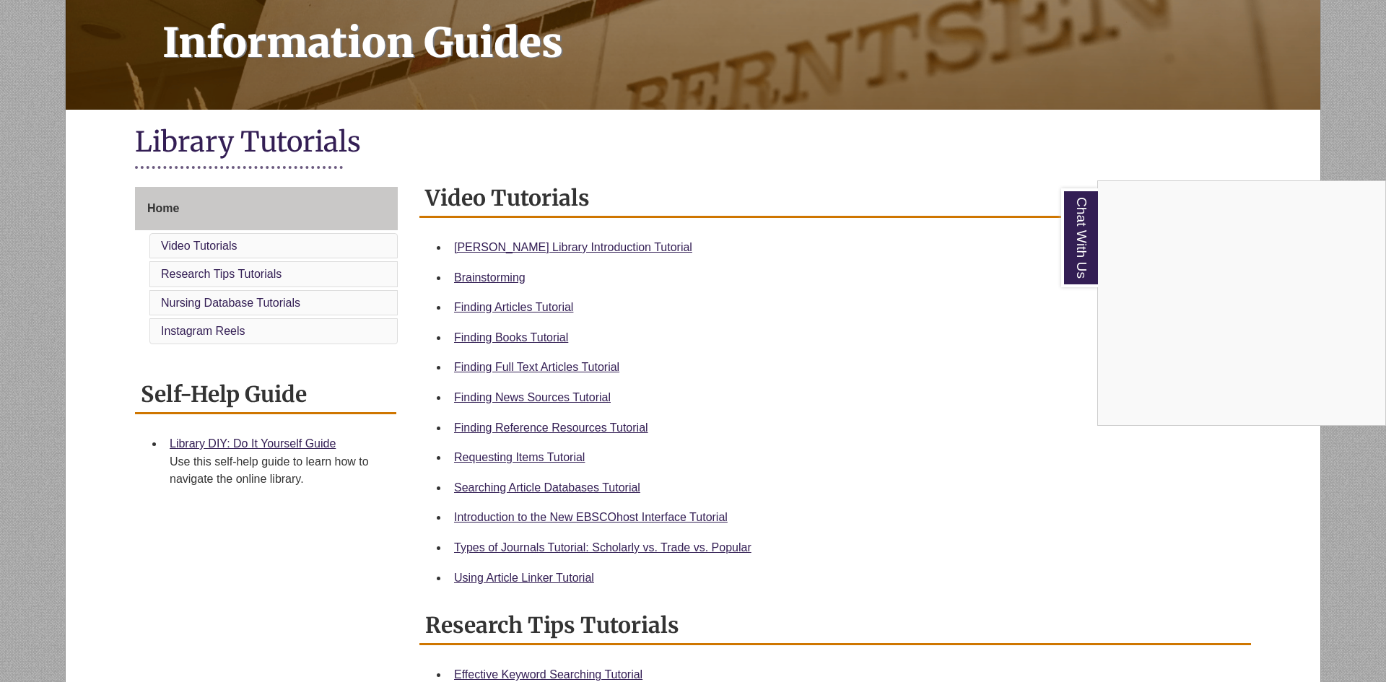
click at [527, 580] on div "Chat With Us" at bounding box center [693, 341] width 1386 height 682
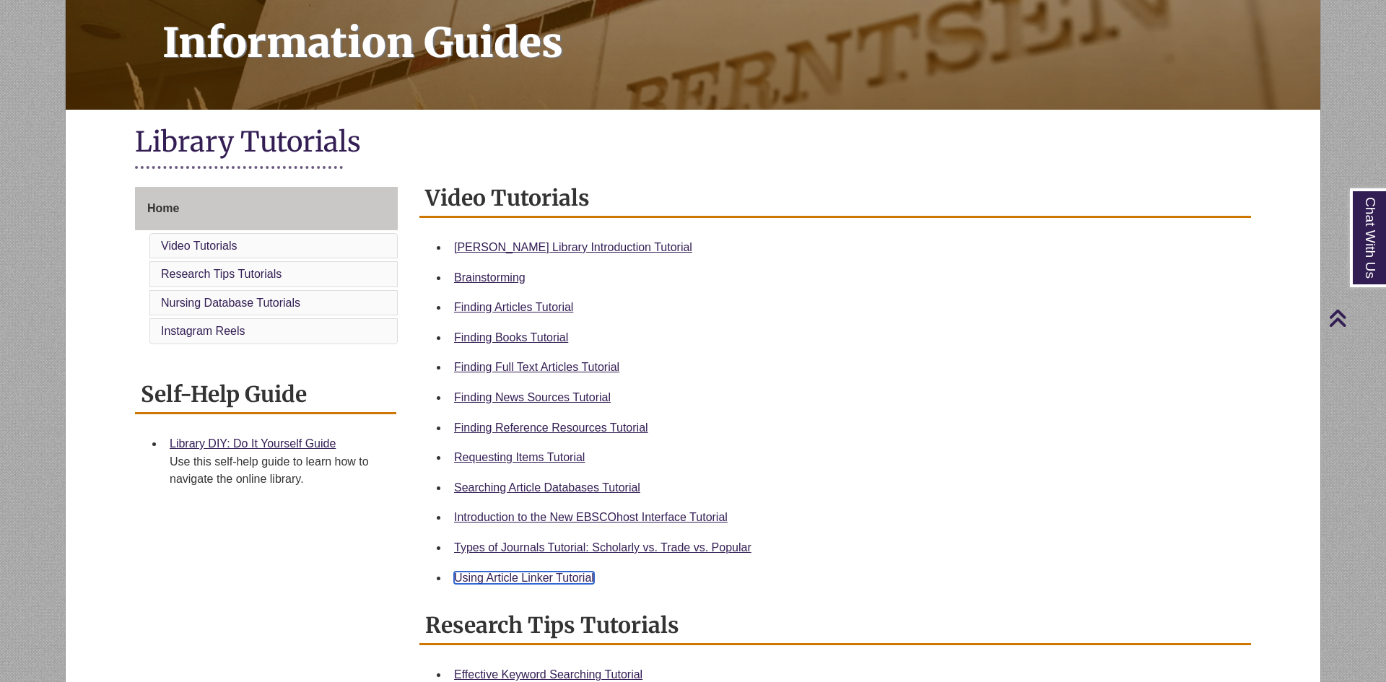
click at [480, 575] on link "Using Article Linker Tutorial" at bounding box center [524, 578] width 140 height 12
